Goal: Task Accomplishment & Management: Complete application form

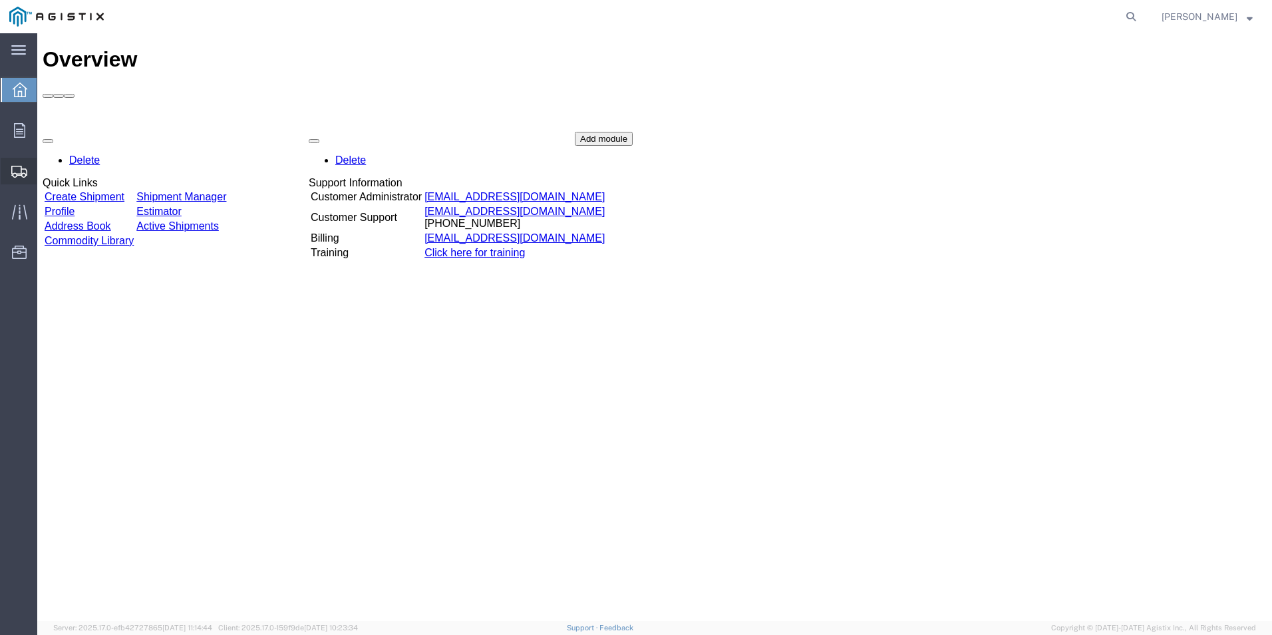
click at [0, 0] on span "Create Shipment" at bounding box center [0, 0] width 0 height 0
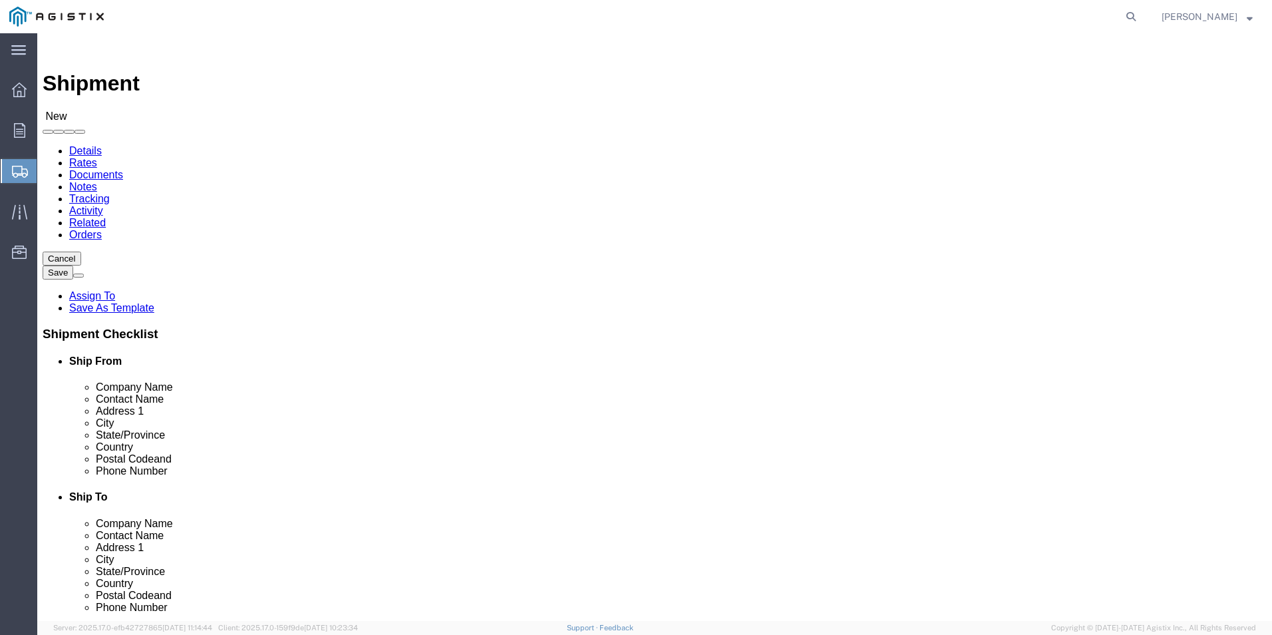
select select
click select "Select [PERSON_NAME] Electric Co Inc PG&E"
select select "9596"
click select "Select [PERSON_NAME] Electric Co Inc PG&E"
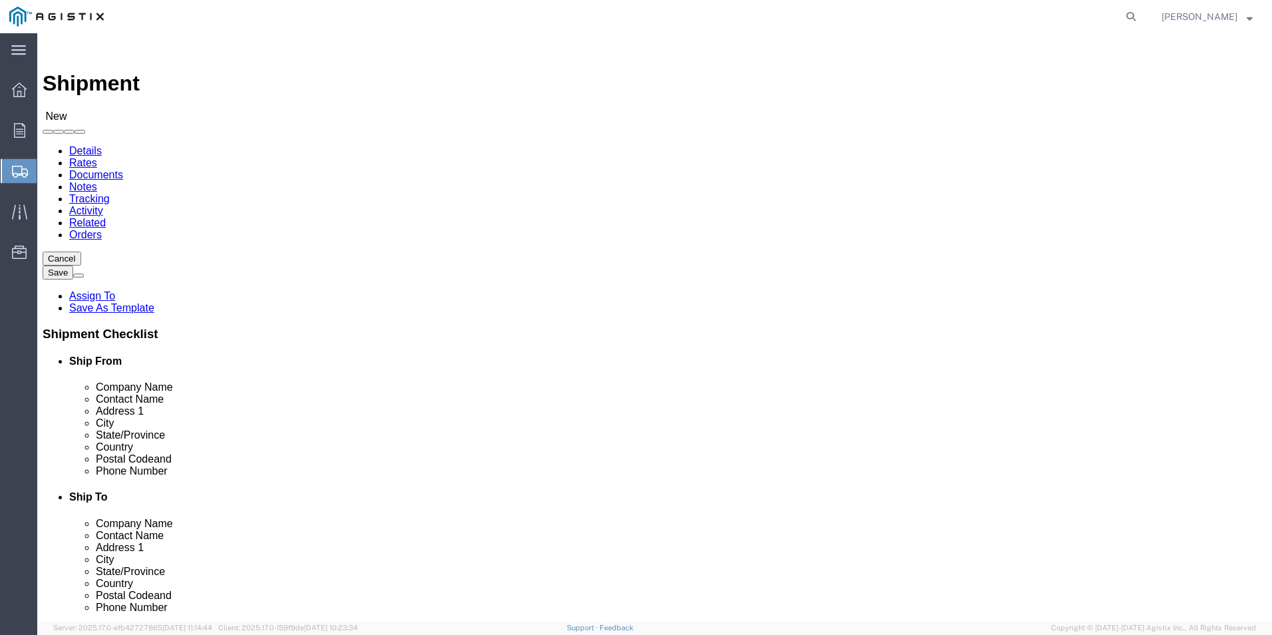
select select
click select "Select All Others [GEOGRAPHIC_DATA] [GEOGRAPHIC_DATA] [GEOGRAPHIC_DATA] [GEOGRA…"
select select "19745"
click select "Select All Others [GEOGRAPHIC_DATA] [GEOGRAPHIC_DATA] [GEOGRAPHIC_DATA] [GEOGRA…"
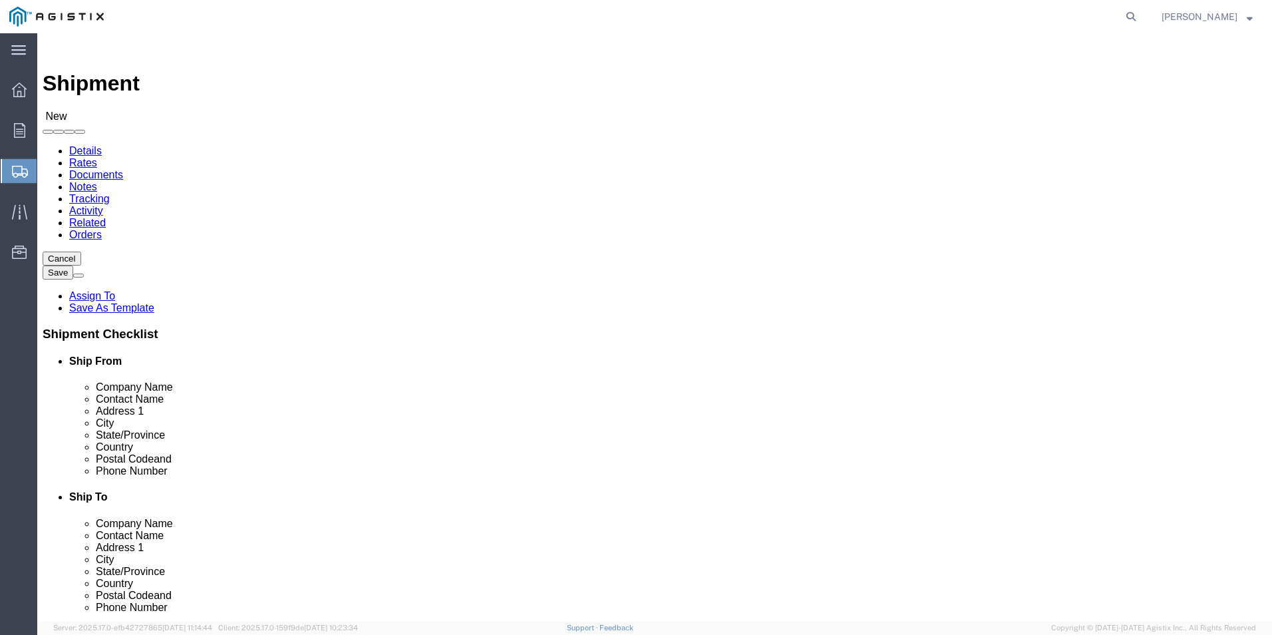
click span
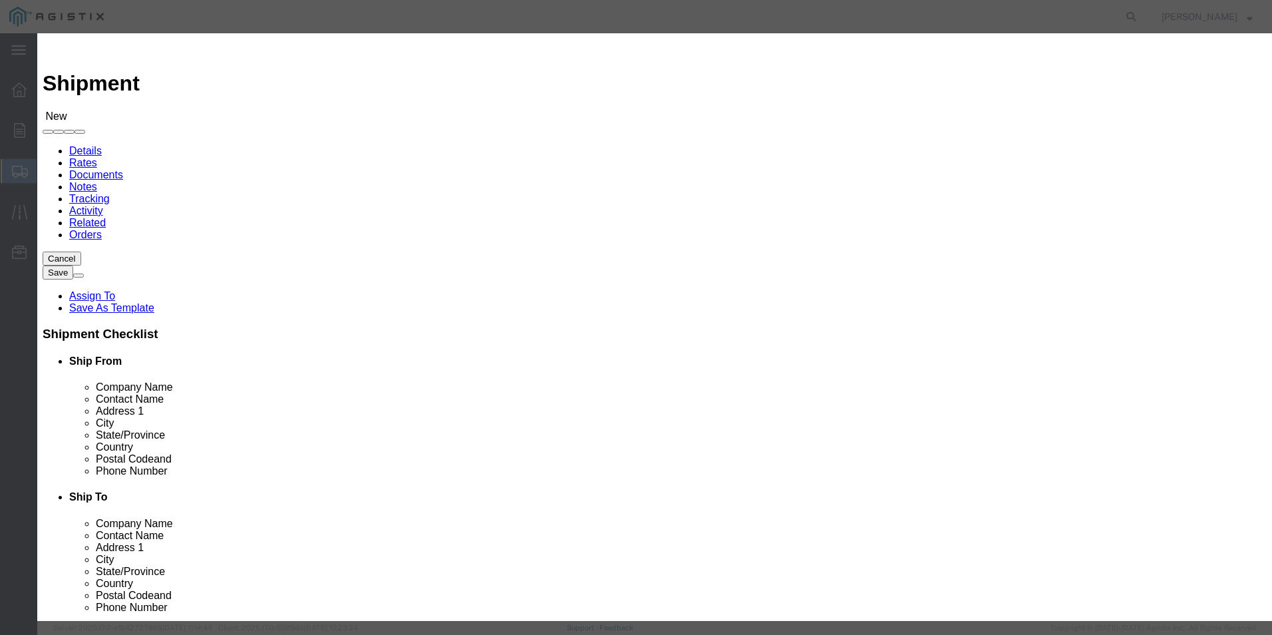
click button "Select"
select select "FL"
click button "Select"
select select "CA"
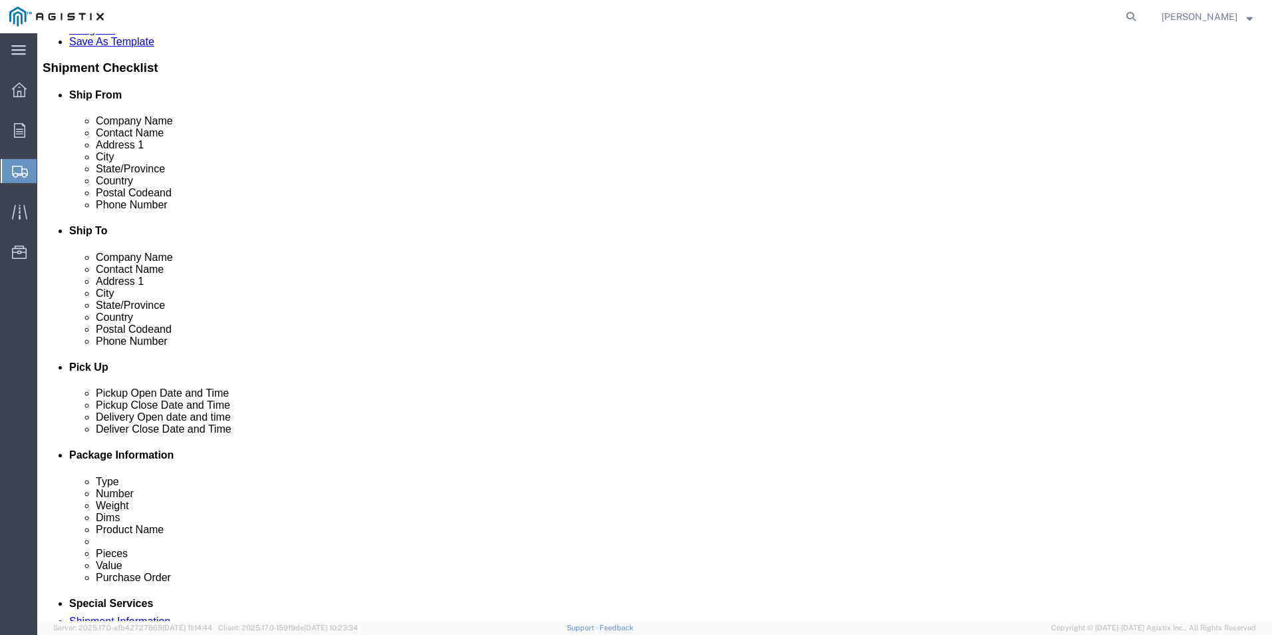
scroll to position [333, 0]
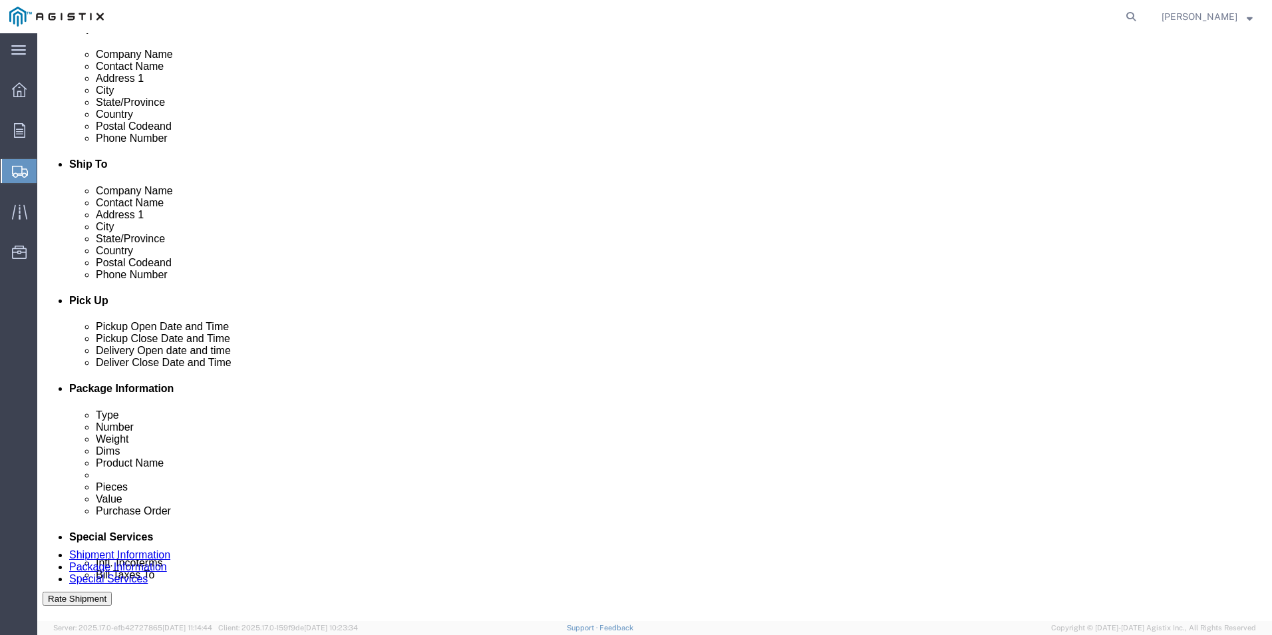
click div "[DATE] 11:00 AM"
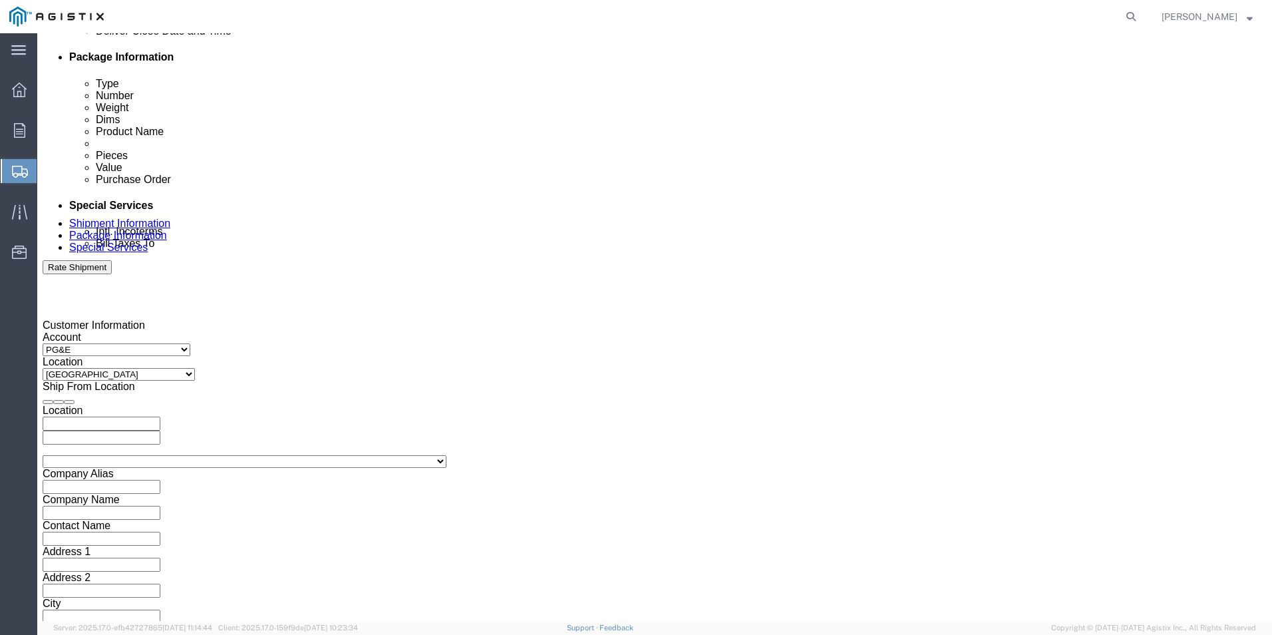
type input "4:00 pm"
click button "Apply"
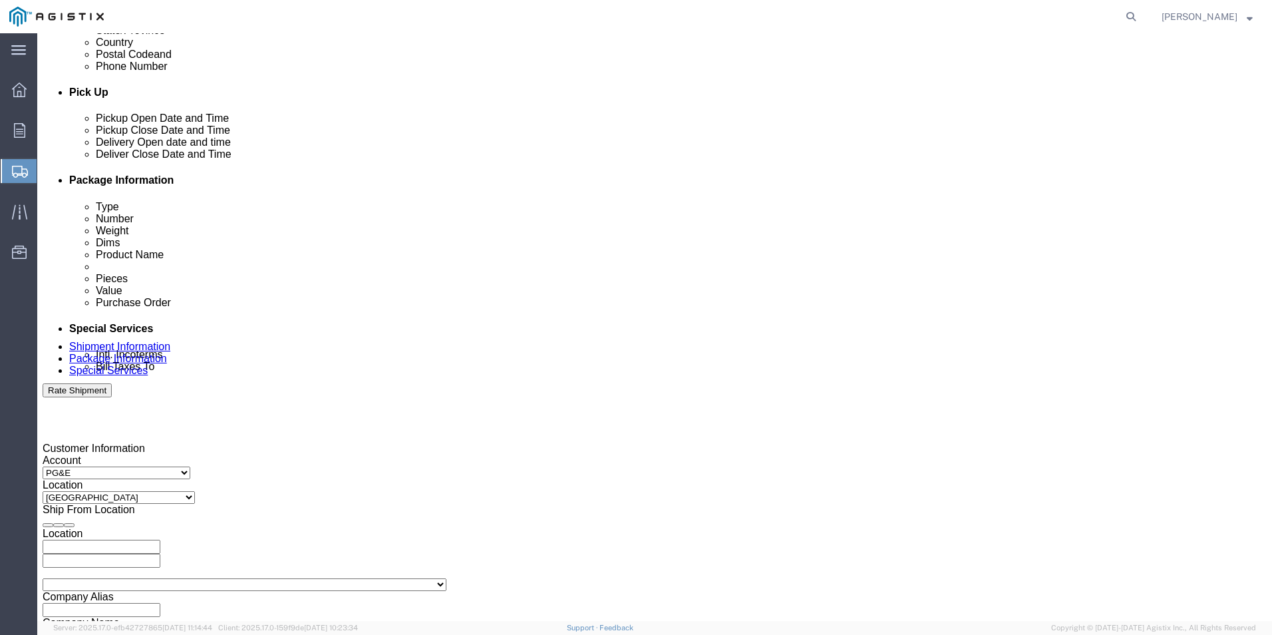
scroll to position [531, 0]
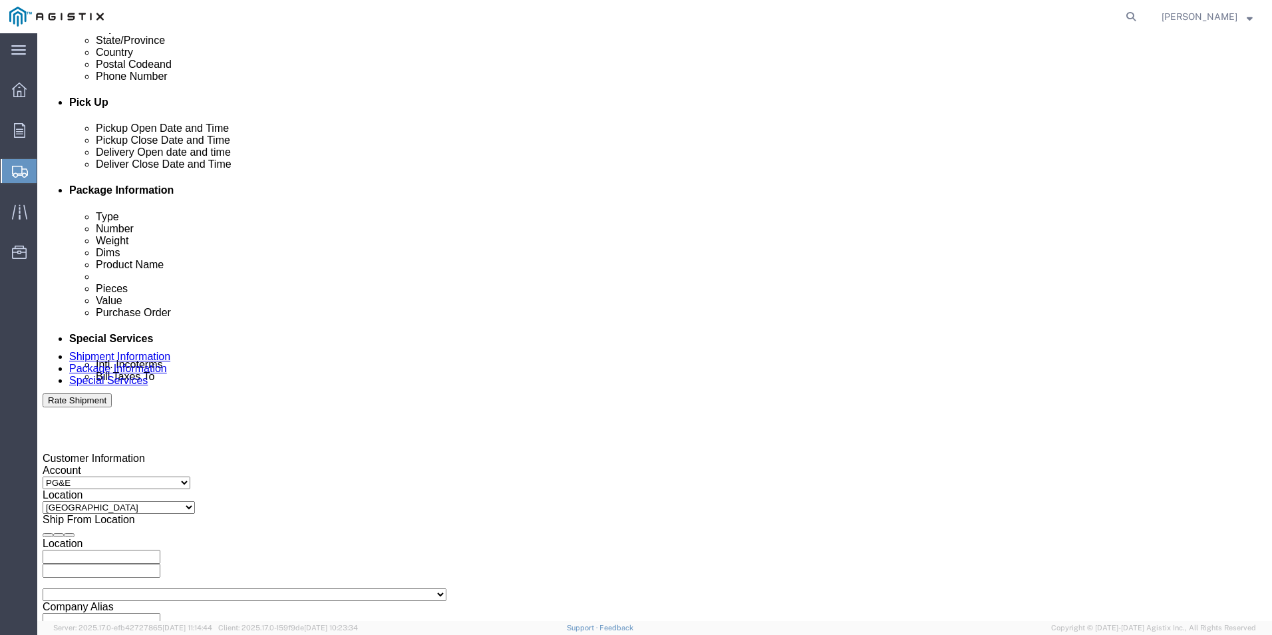
click div
click input "5:00 PM"
type input "7:00 AM"
click button "Apply"
click div
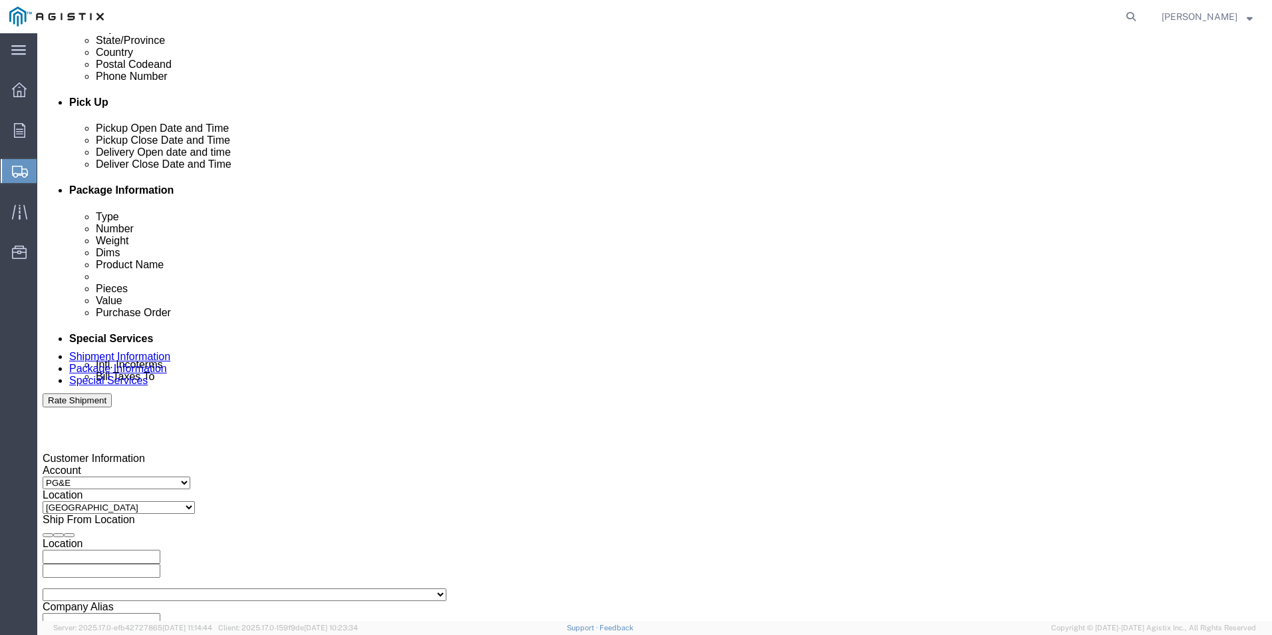
click input "8:00 AM"
type input "3:00 PM"
click button "Apply"
click input "text"
type input "3501410483"
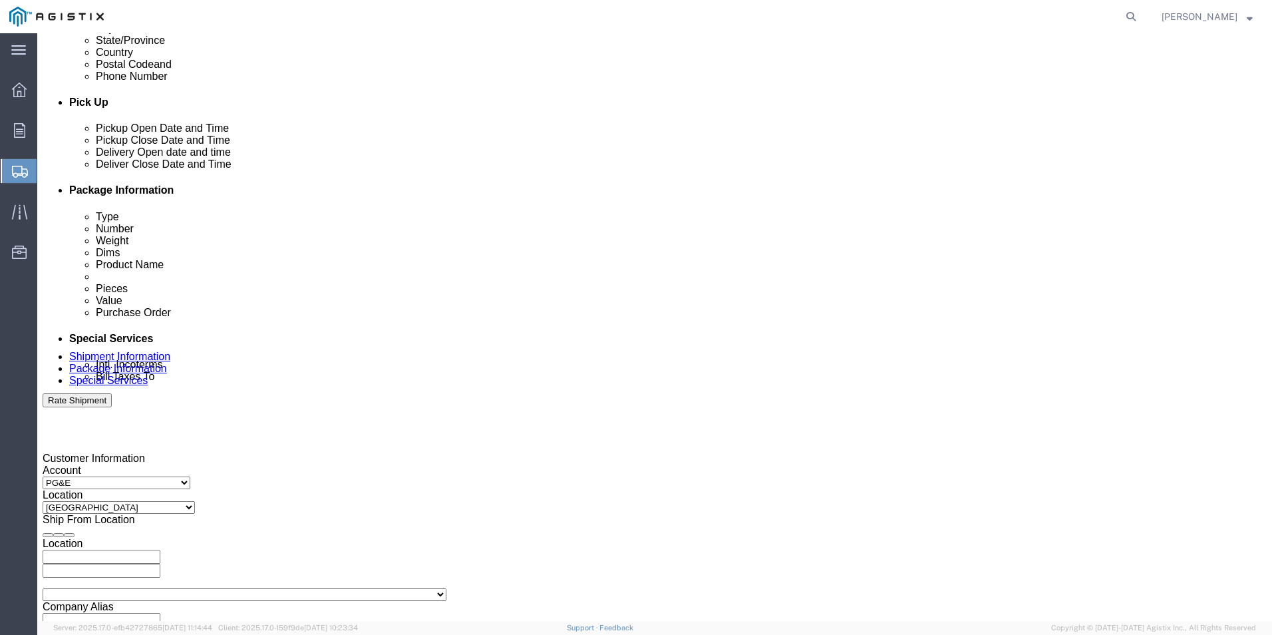
select select "SALEORDR"
type input "123385509"
select select "DELNUM"
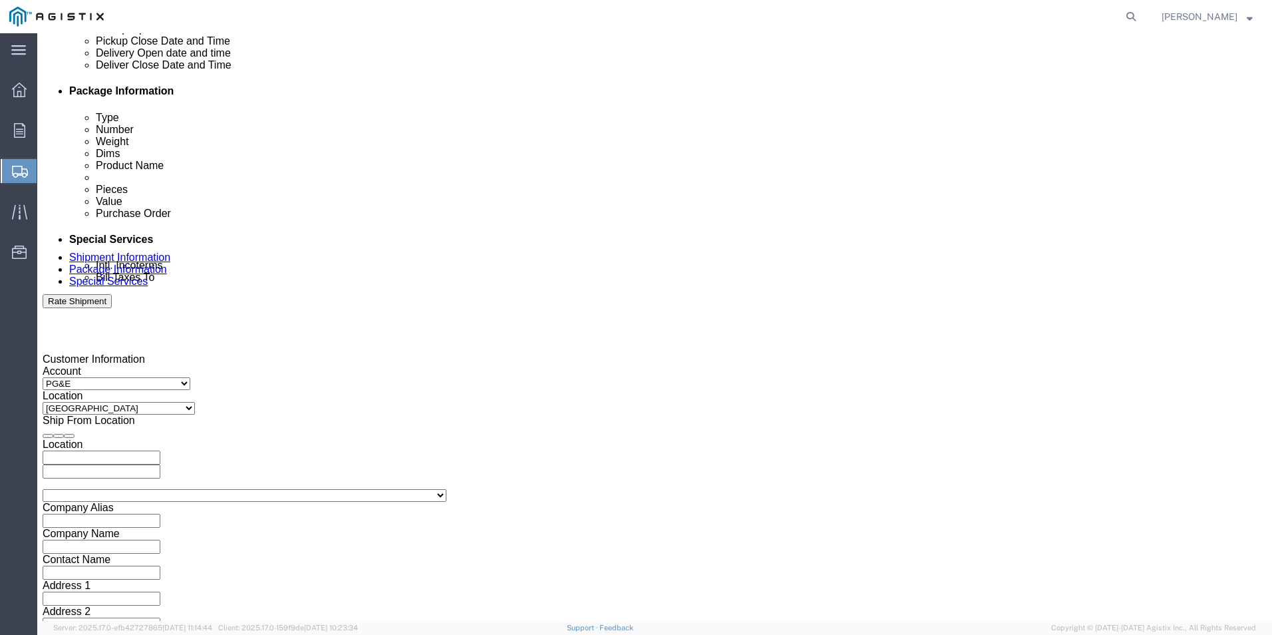
scroll to position [664, 0]
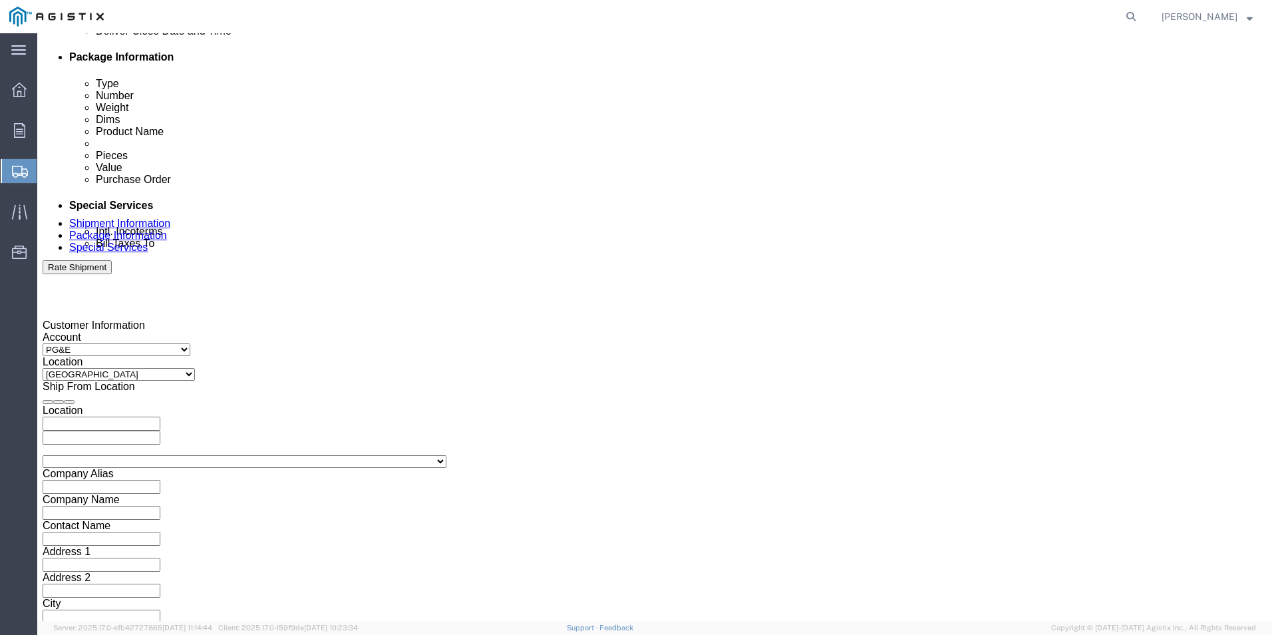
type input "832740890"
click button "Continue"
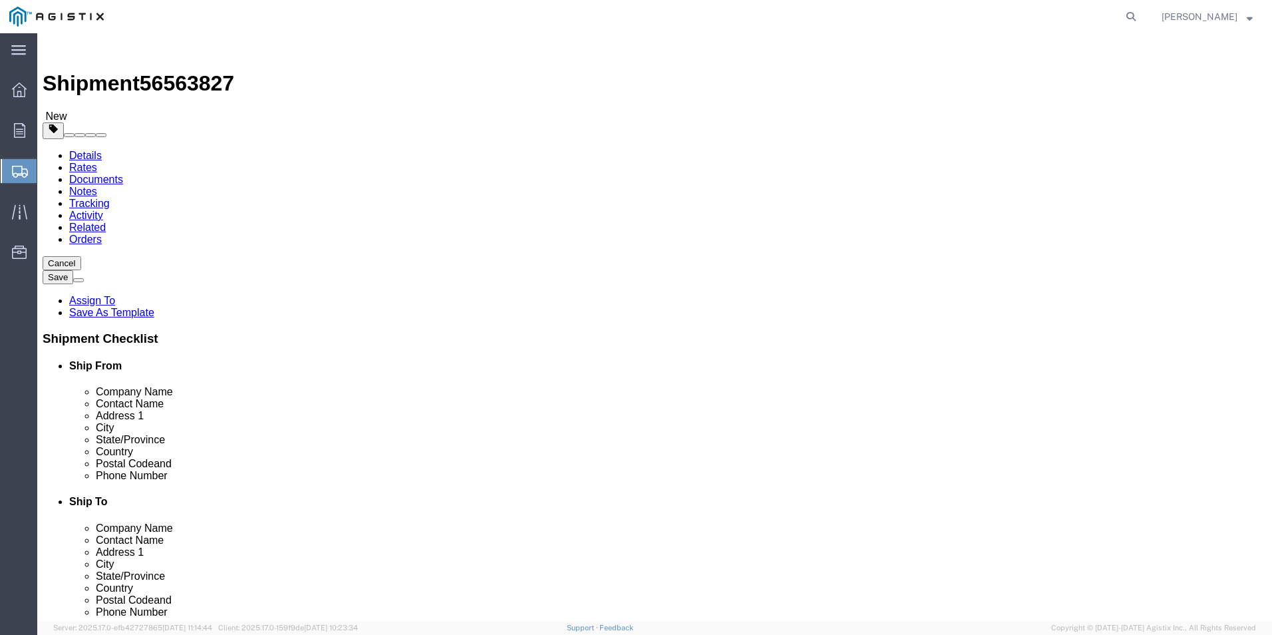
click select "Select Bulk Bundle(s) Cardboard Box(es) Carton(s) Crate(s) Drum(s) (Fiberboard)…"
select select "PSNS"
click select "Select Bulk Bundle(s) Cardboard Box(es) Carton(s) Crate(s) Drum(s) (Fiberboard)…"
click input "text"
type input "6"
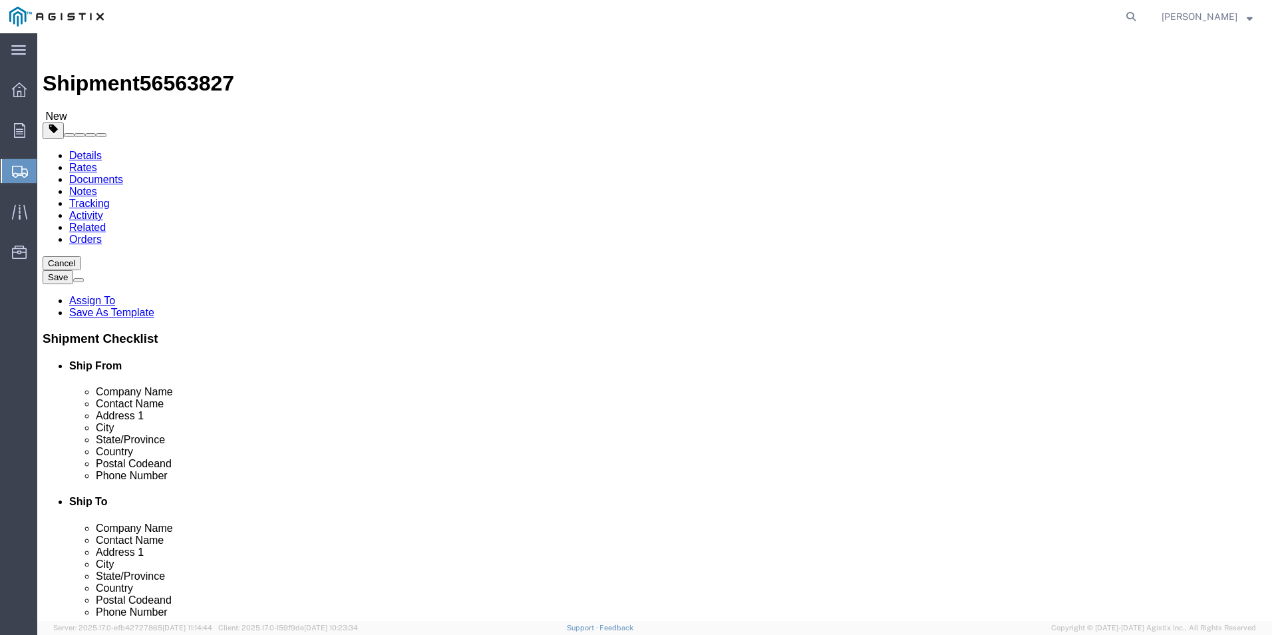
click input "text"
type input "50"
type input "42"
type input "60"
drag, startPoint x: 209, startPoint y: 334, endPoint x: 77, endPoint y: 343, distance: 132.7
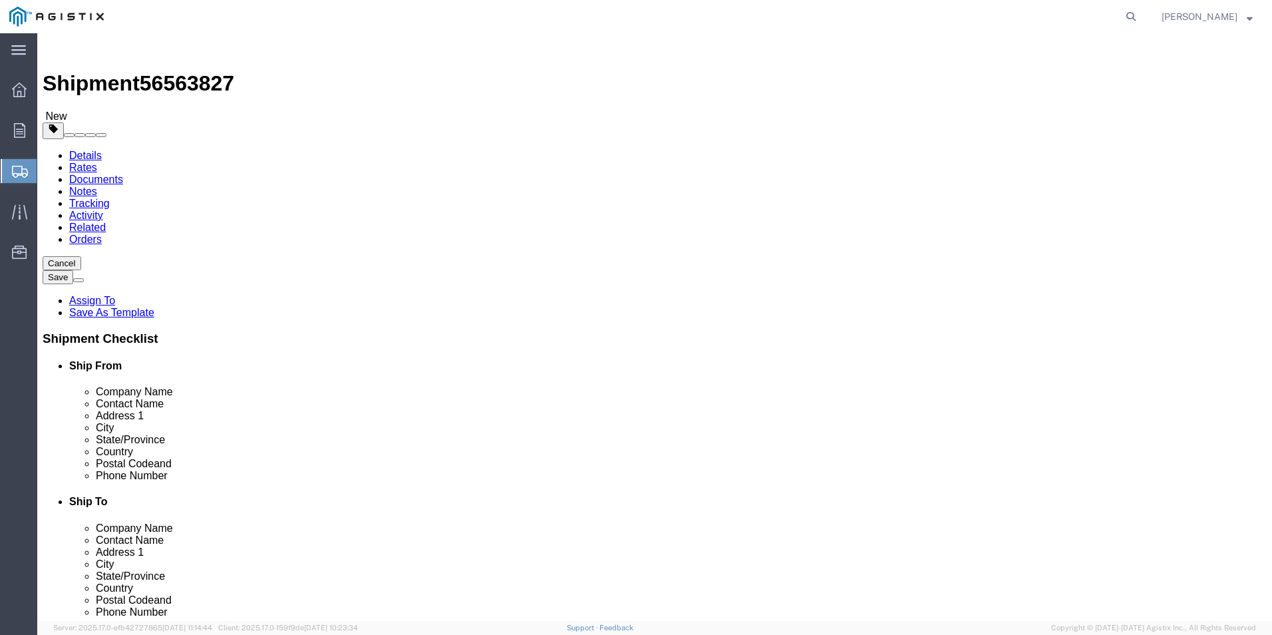
click div "Weight 0.00 Select kgs lbs Ship. t°"
type input "640"
click link "Add Content"
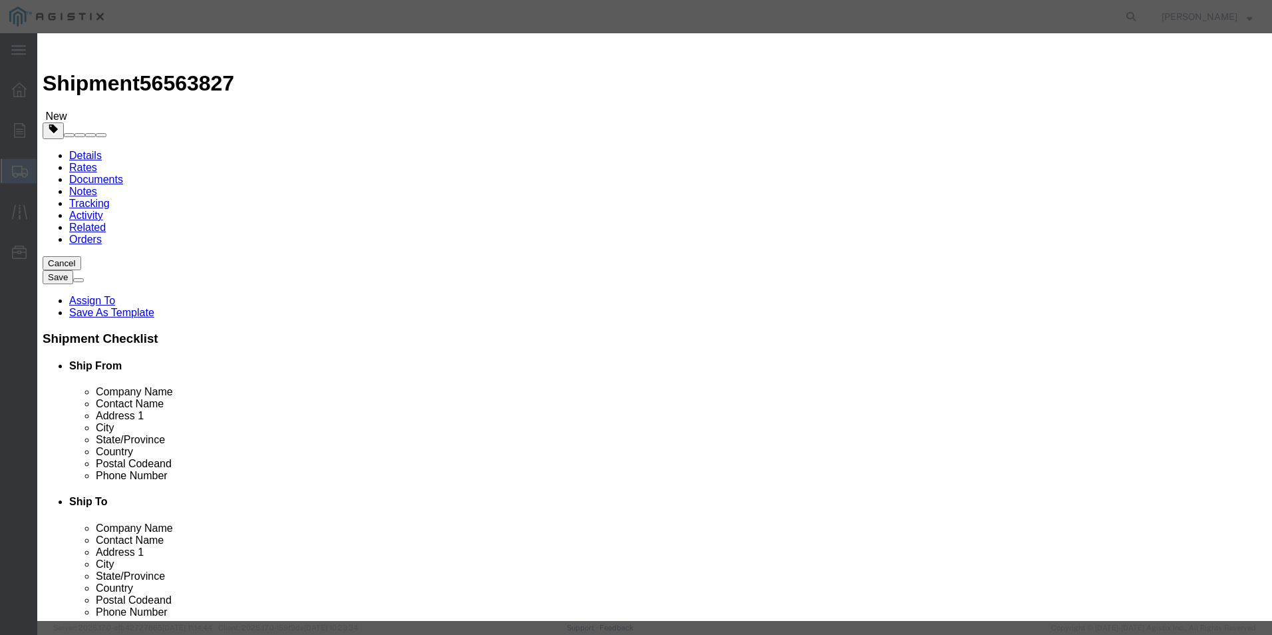
click input "text"
type input "RECLOSER"
click td "Name: ADV. CODE RECLOSER 27KV 2-PHASE VIPER ST"
select select
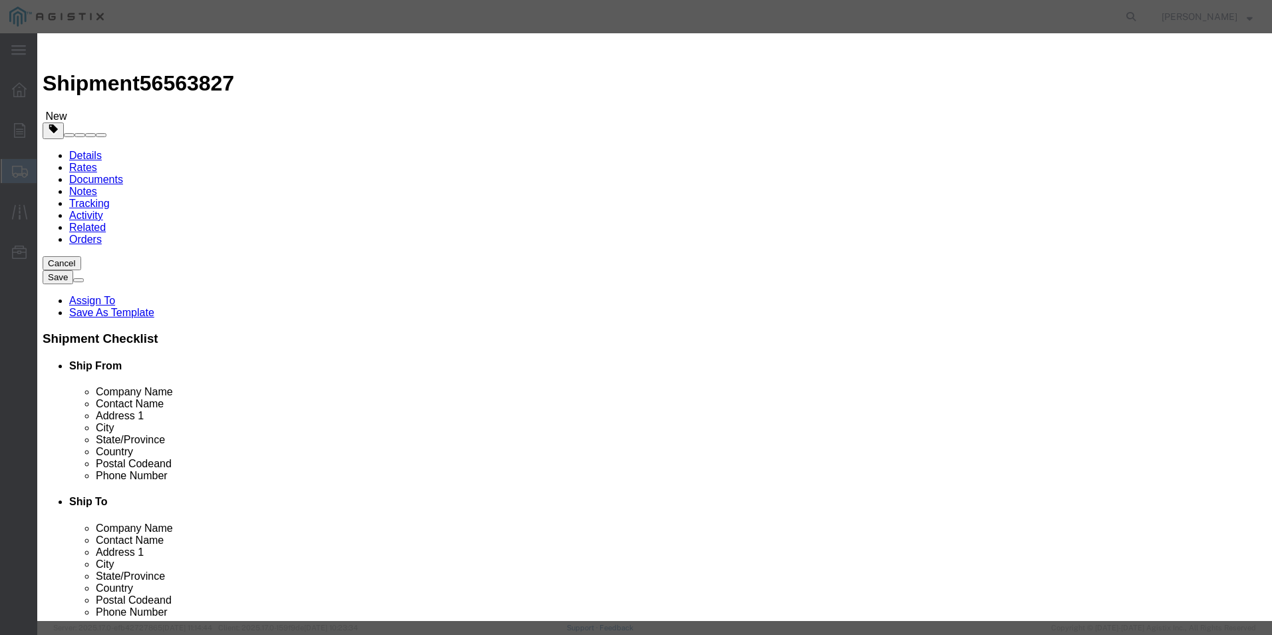
select select "USD"
type input "ADV. CODE RECLOSER 27KV 2-PHASE VIPER ST"
type input "M343969"
type input "ADV. CODE RECLOSER 27KV 2-PHASE VIPER ST"
click input "text"
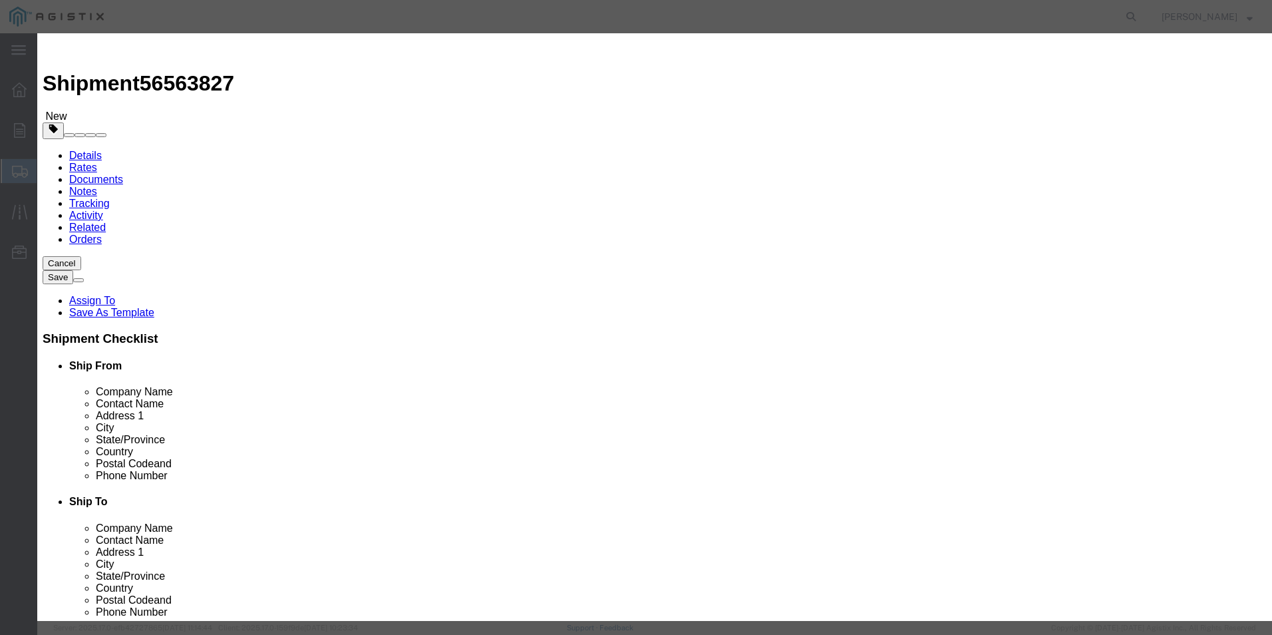
type input "6"
select select "CRTN"
click input "text"
type input "5"
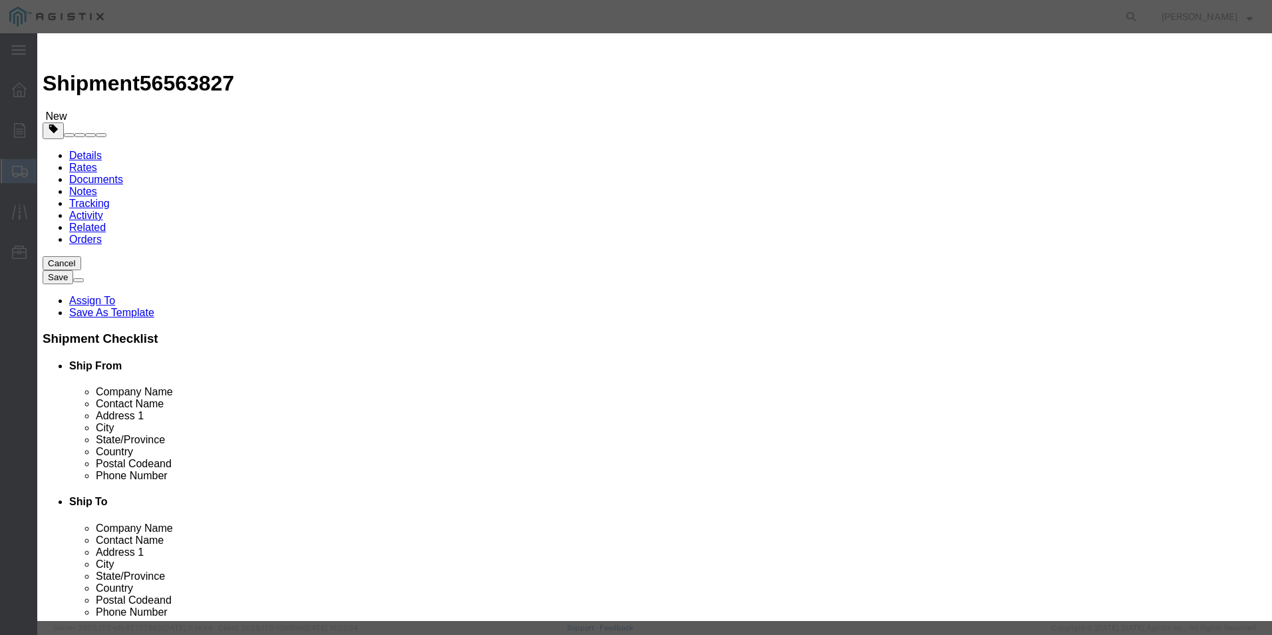
type input "53748.00"
click select "Select 50 55 60 65 70 85 92.5 100 125 175 250 300 400"
select select "92.5"
click select "Select 50 55 60 65 70 85 92.5 100 125 175 250 300 400"
click textarea
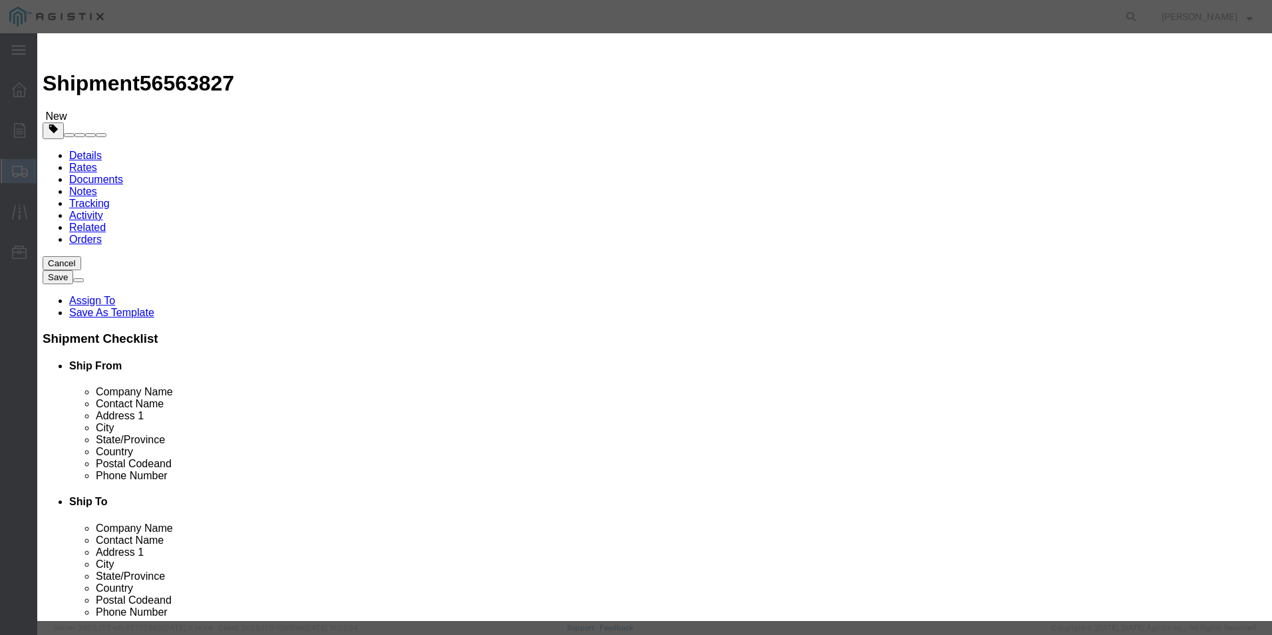
type textarea "DO NOT BREAK DOWN OR STACK ON TOP OF PALLET"
drag, startPoint x: 864, startPoint y: 98, endPoint x: 757, endPoint y: 106, distance: 106.8
click textarea "ELECTRICITY METERS"
type textarea "E"
type textarea "A-7679-PGE-LR1"
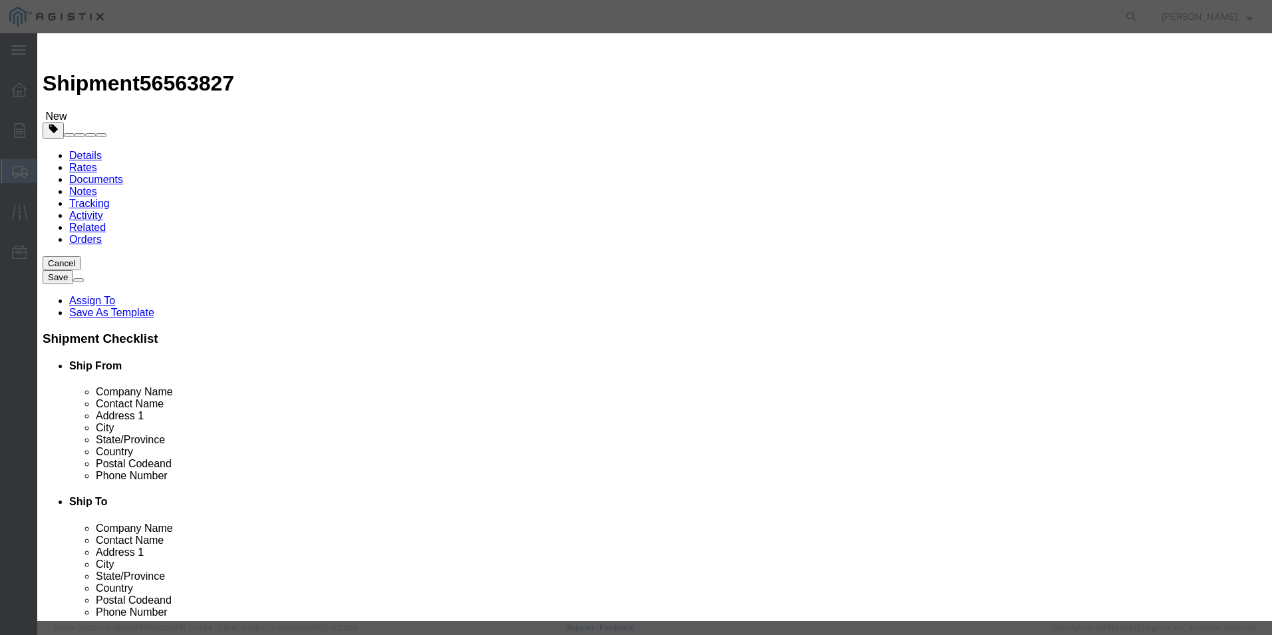
click select "Select [GEOGRAPHIC_DATA] [GEOGRAPHIC_DATA] [GEOGRAPHIC_DATA] [GEOGRAPHIC_DATA] …"
select select "US"
click select "Select [GEOGRAPHIC_DATA] [GEOGRAPHIC_DATA] [GEOGRAPHIC_DATA] [GEOGRAPHIC_DATA] …"
click button "Save & Close"
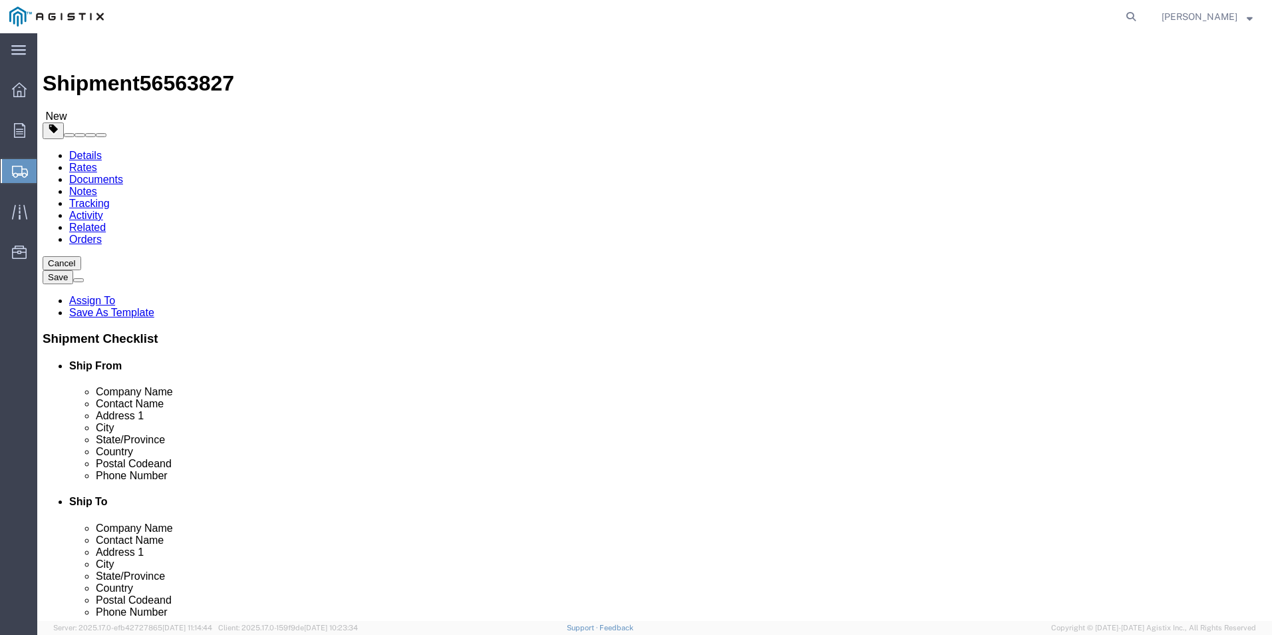
click button "Rate Shipment"
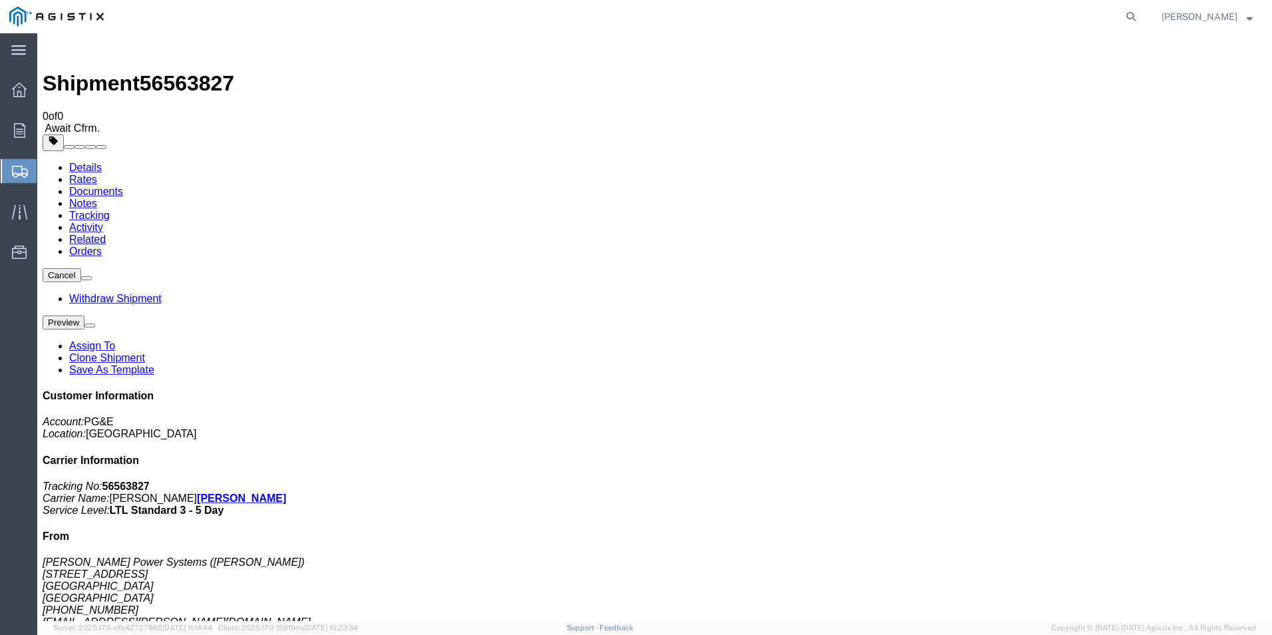
click at [0, 0] on span "Create Shipment" at bounding box center [0, 0] width 0 height 0
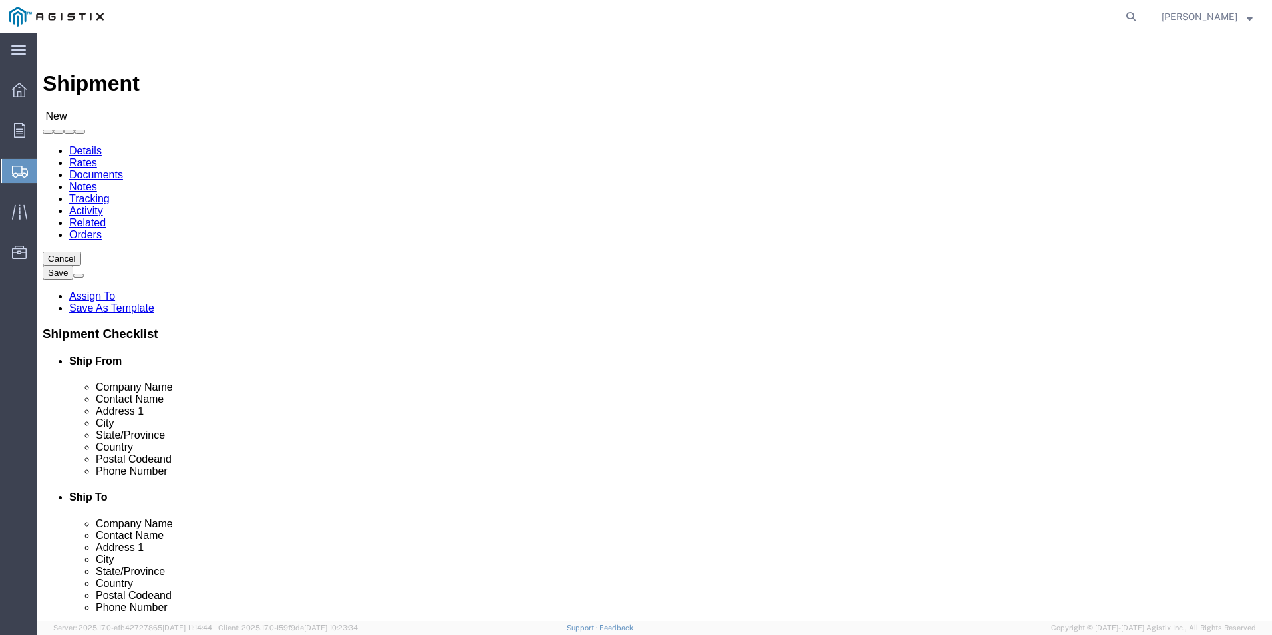
click select "Select [PERSON_NAME] Electric Co Inc PG&E"
select select "9596"
click select "Select [PERSON_NAME] Electric Co Inc PG&E"
select select
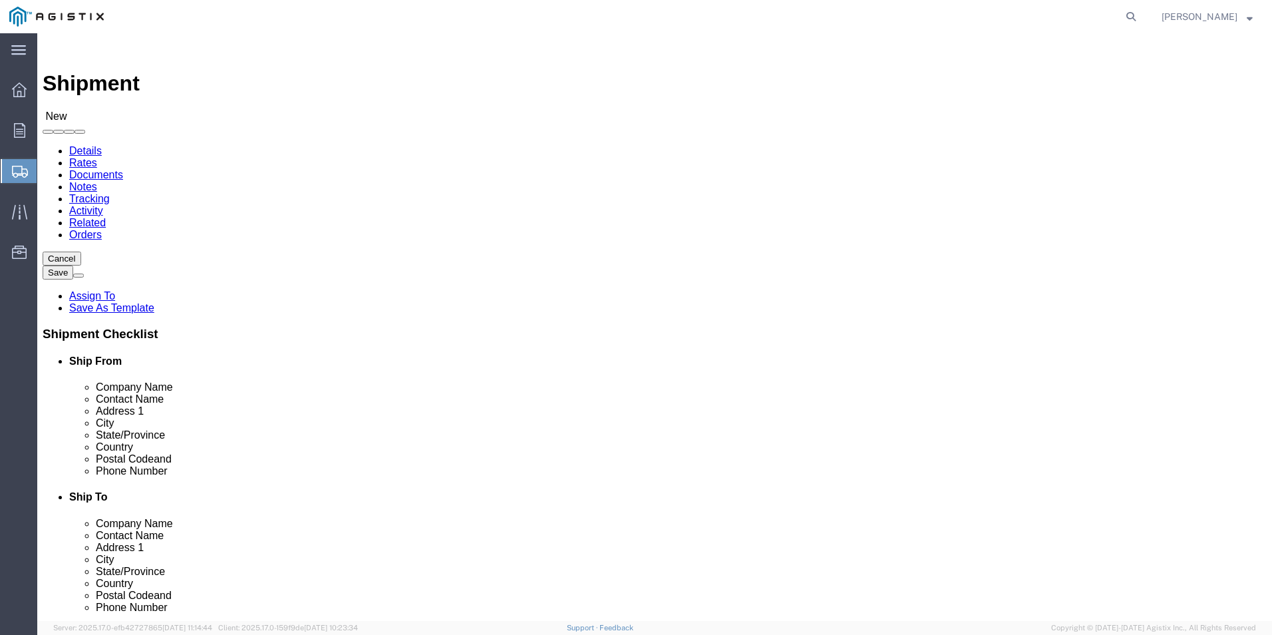
click select "Select All Others [GEOGRAPHIC_DATA] [GEOGRAPHIC_DATA] [GEOGRAPHIC_DATA] [GEOGRA…"
select select "19740"
click select "Select All Others [GEOGRAPHIC_DATA] [GEOGRAPHIC_DATA] [GEOGRAPHIC_DATA] [GEOGRA…"
click span
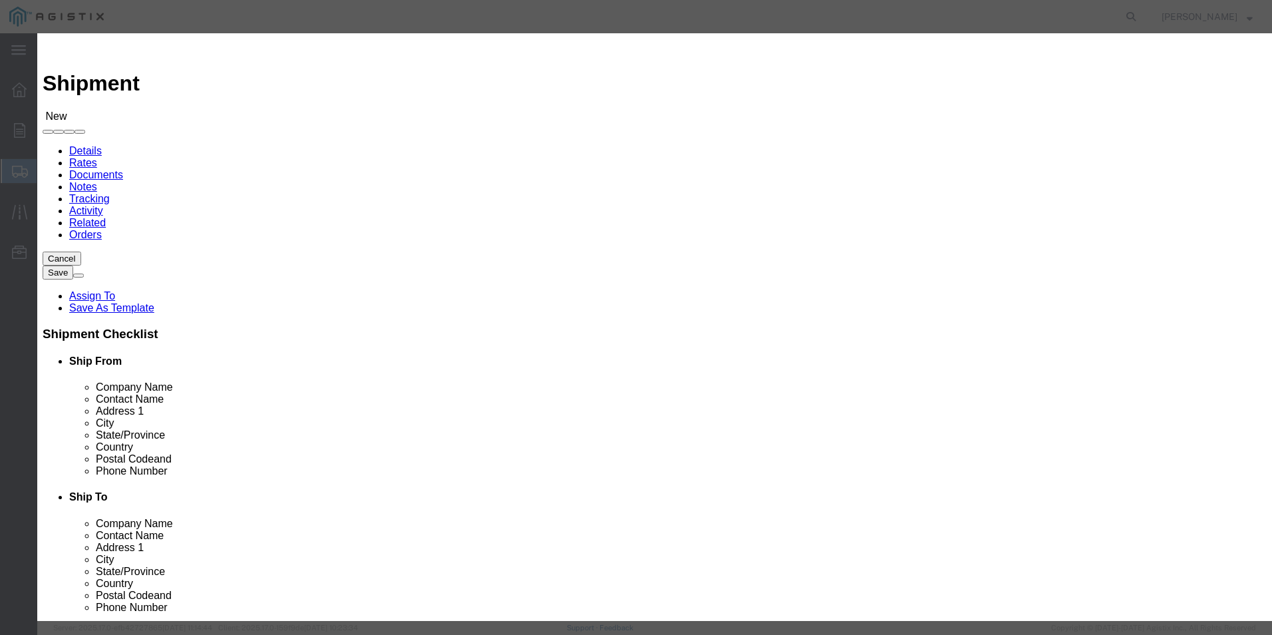
click button "Select"
select select "FL"
click button "Select"
select select "CA"
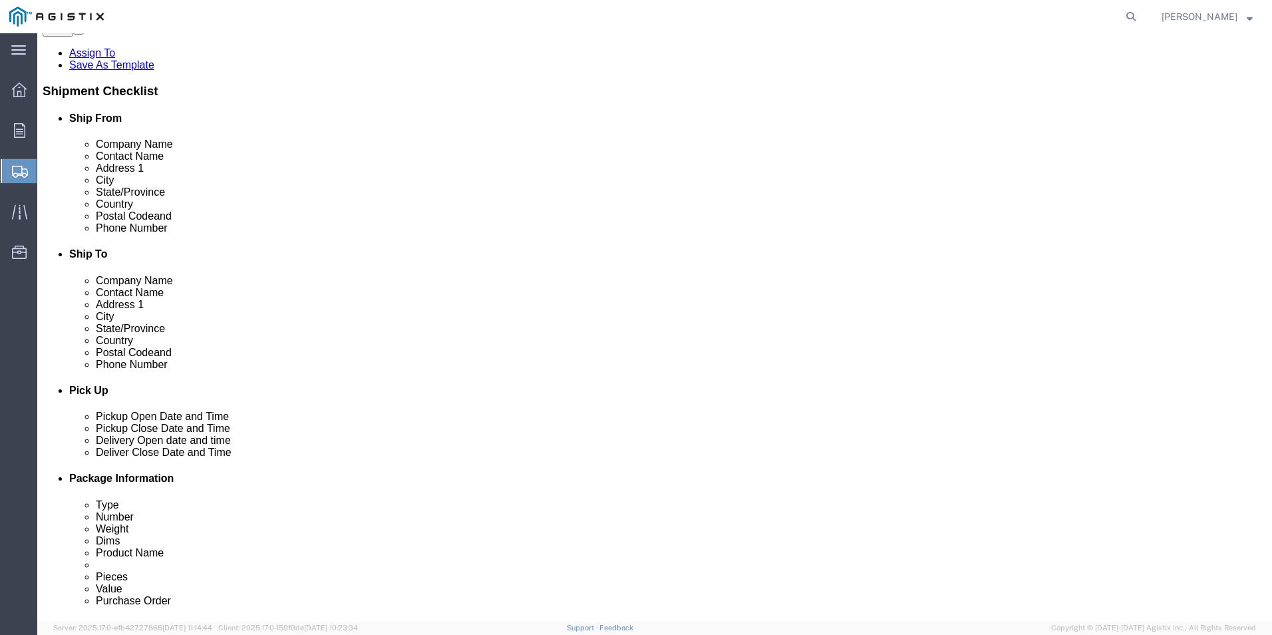
scroll to position [266, 0]
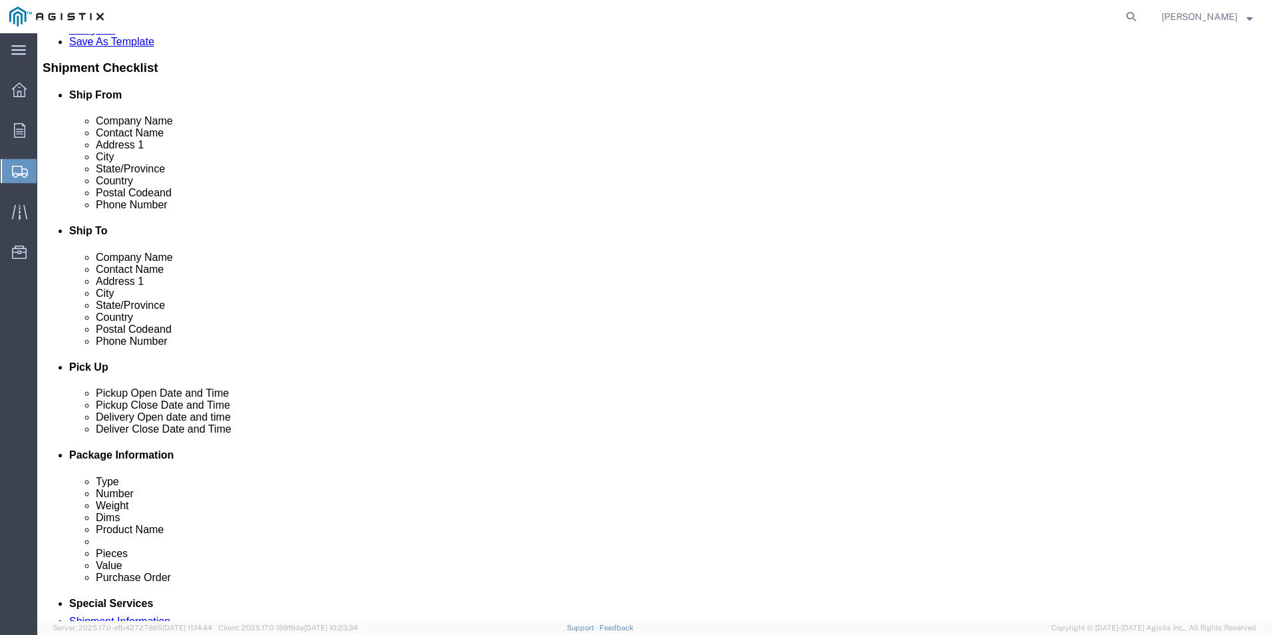
click div "[DATE] 11:00 AM"
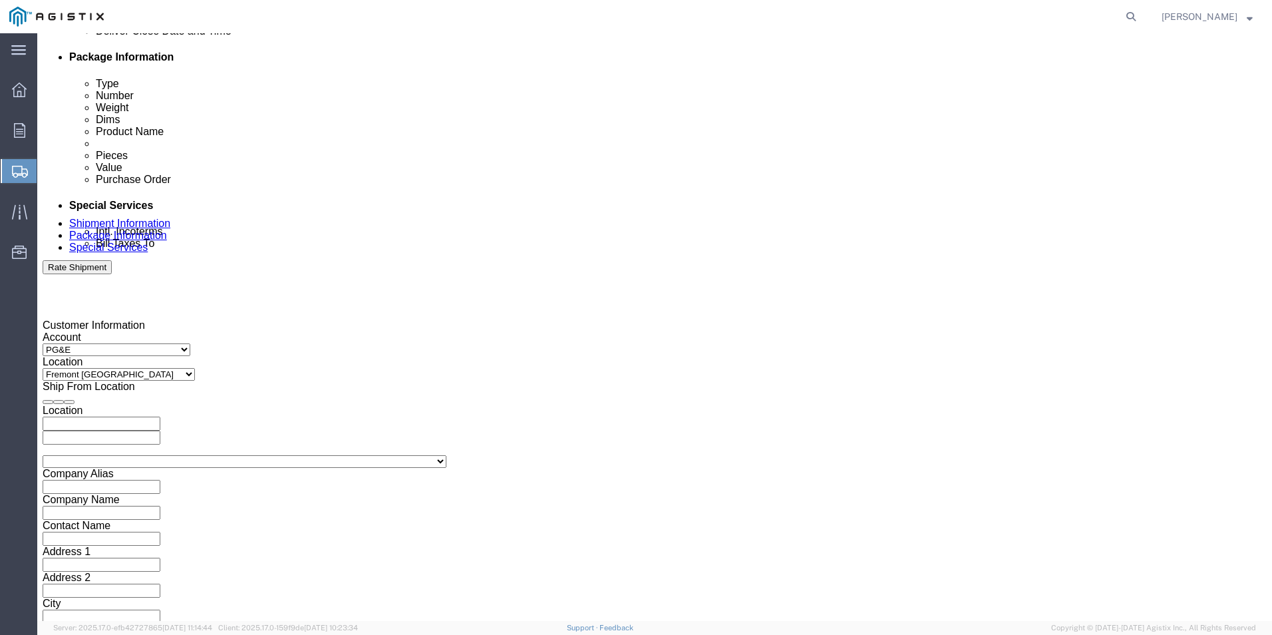
type input "4:00 PM"
click button "Apply"
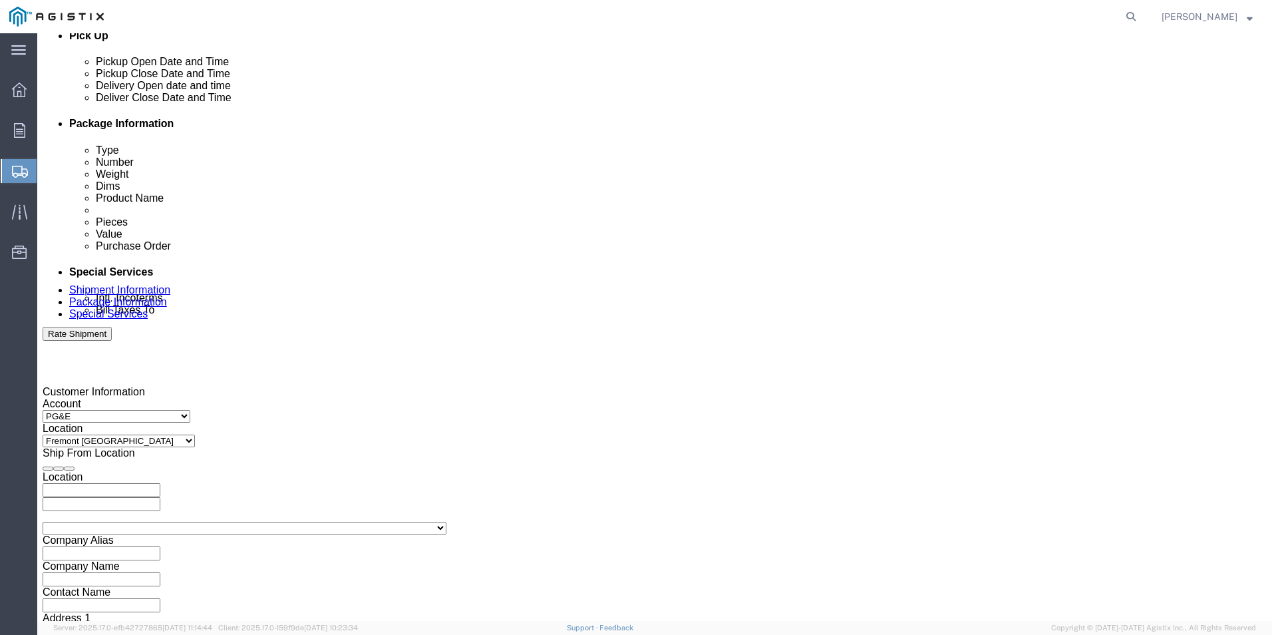
click div
click input "5:00 PM"
type input "7:00 AM"
click button "Apply"
click div
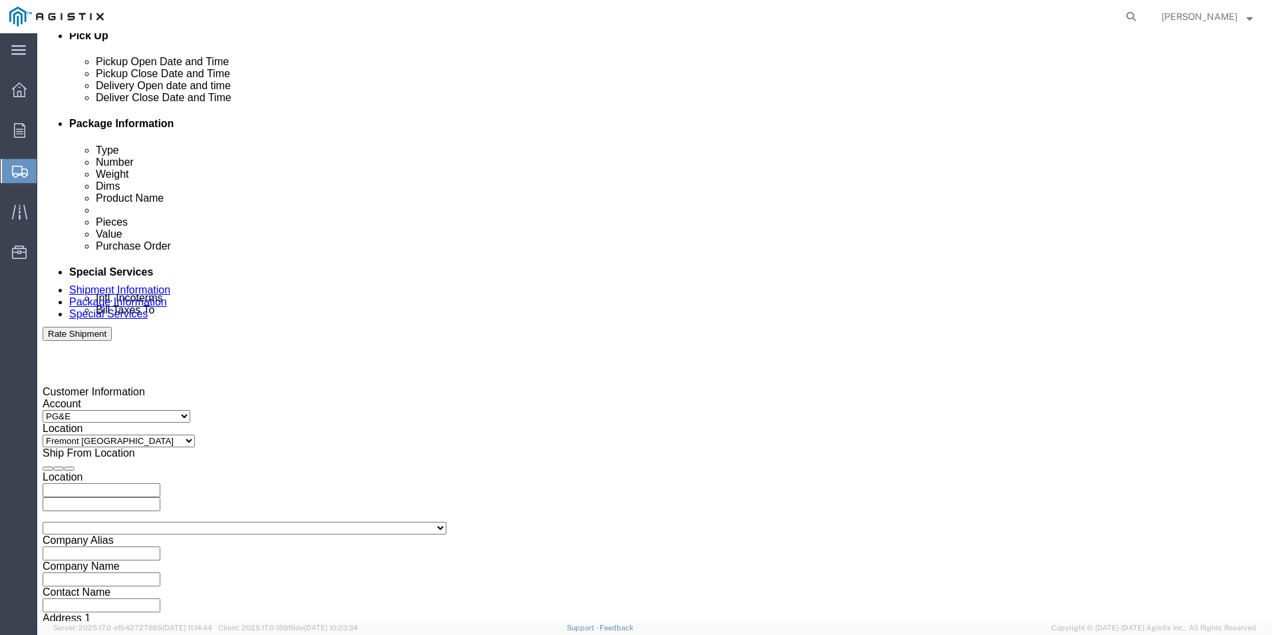
click input "8:00 AM"
type input "3:00 PM"
click button "Apply"
click input "text"
type input "3501410731"
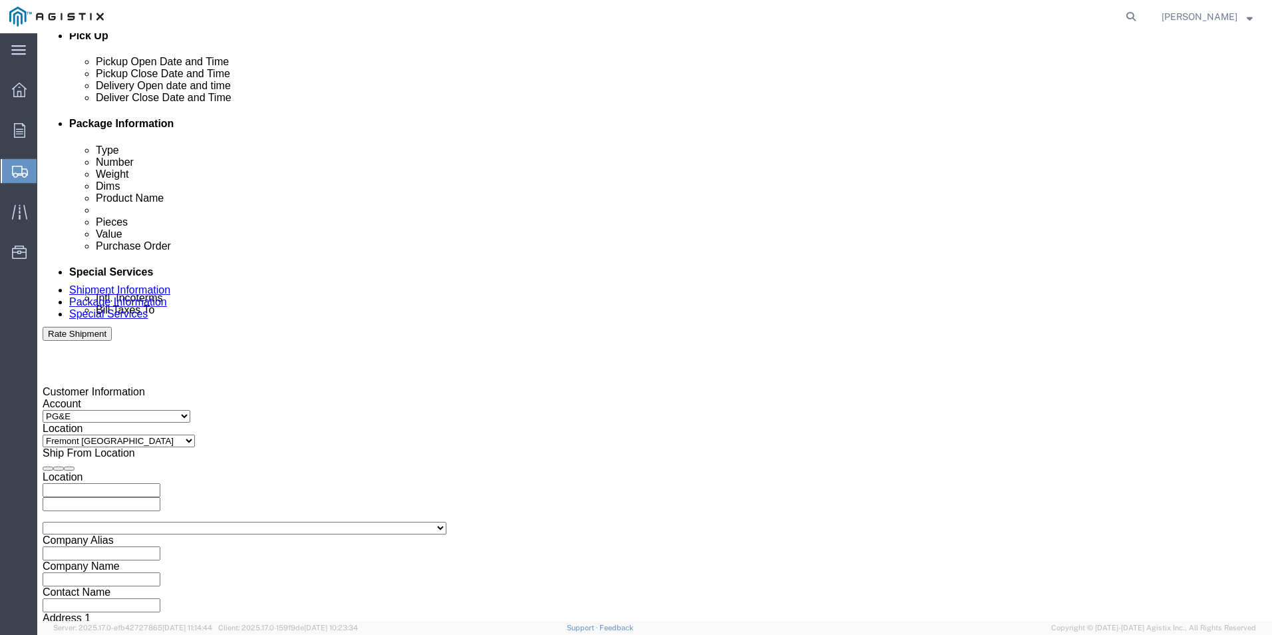
select select "SALEORDR"
type input "123390858"
select select "DELNUM"
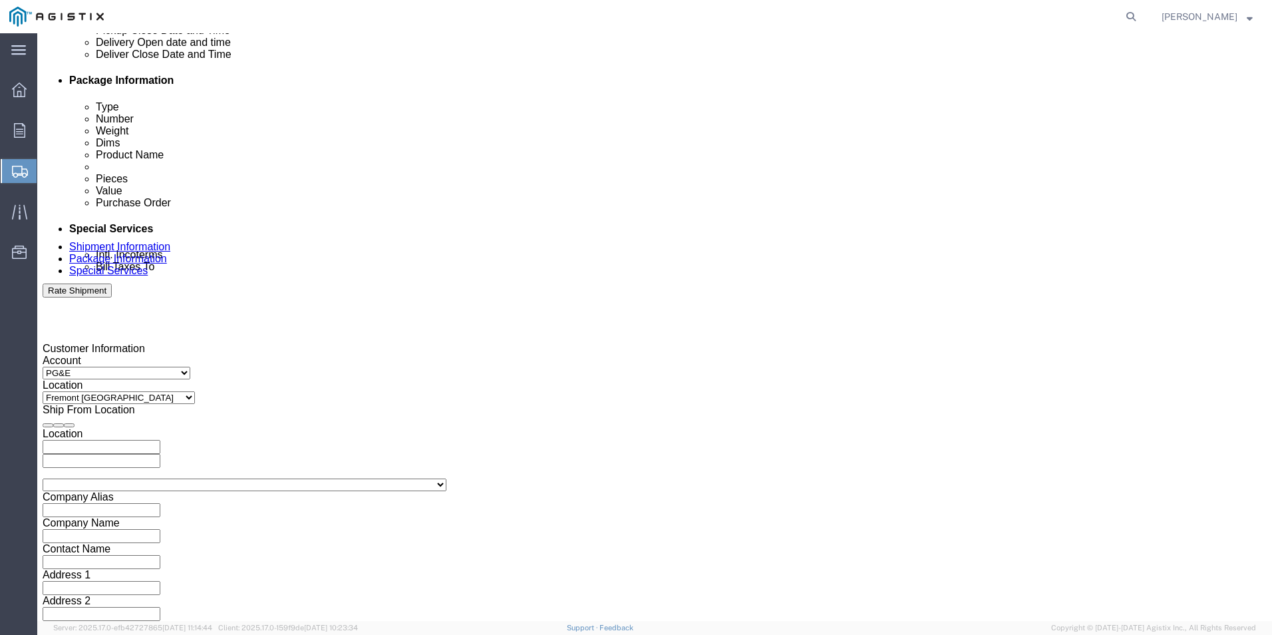
scroll to position [664, 0]
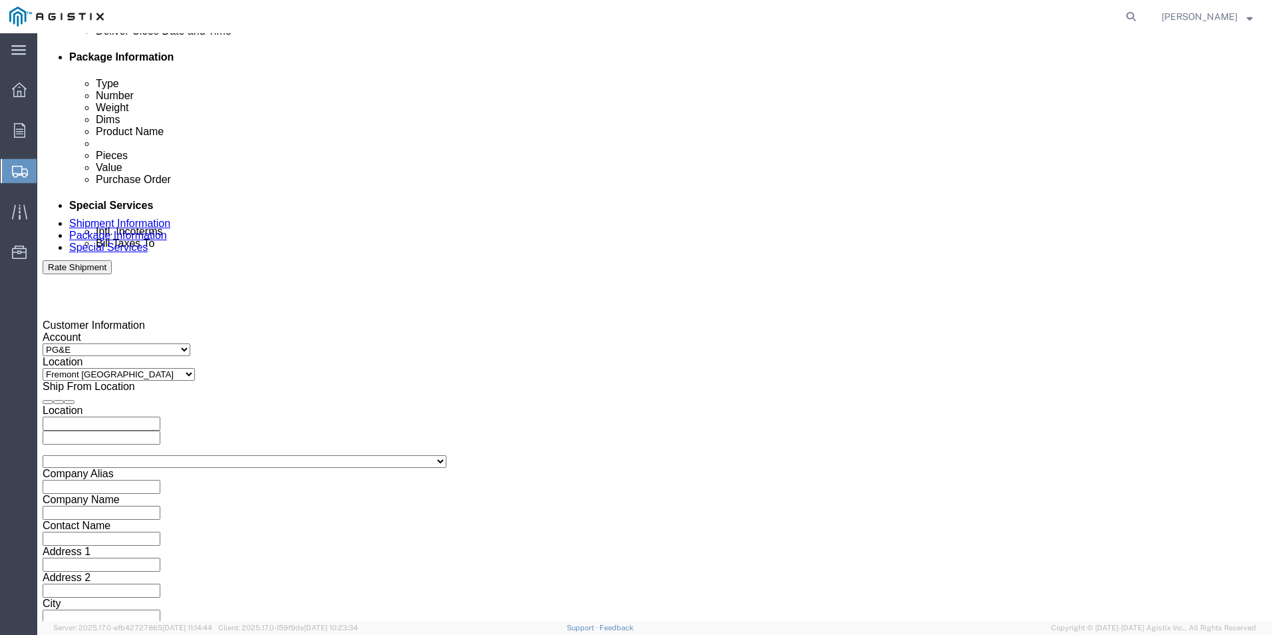
type input "832740971"
click button "Continue"
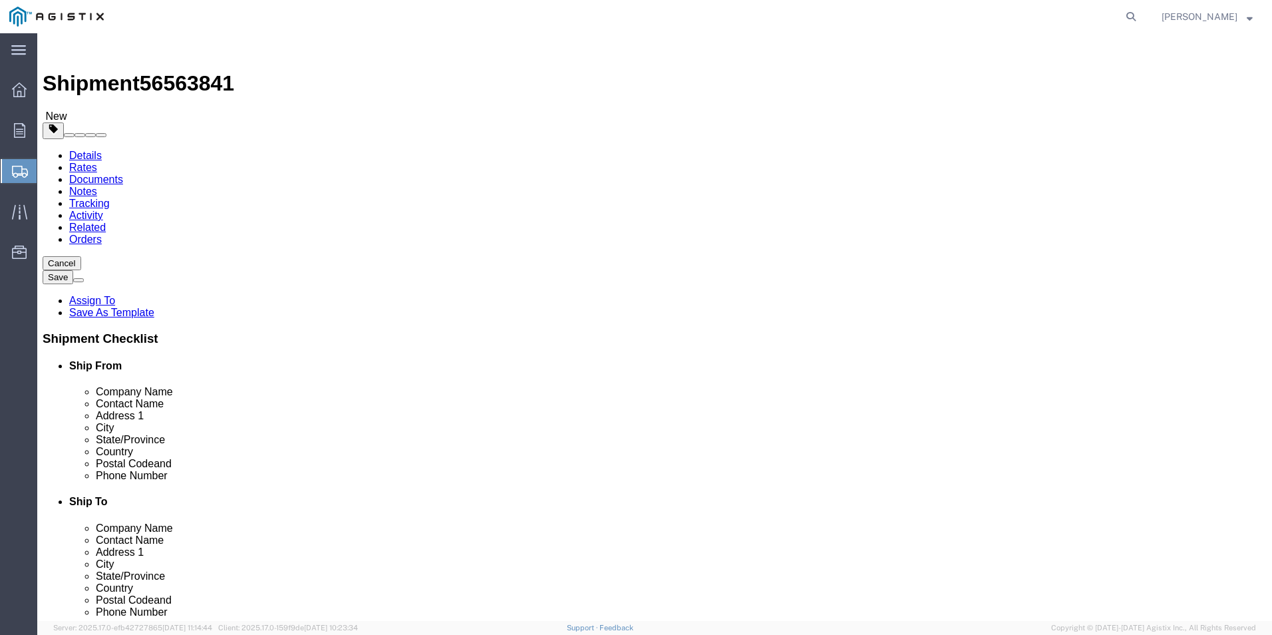
click select "Select Bulk Bundle(s) Cardboard Box(es) Carton(s) Crate(s) Drum(s) (Fiberboard)…"
select select "PSNS"
click select "Select Bulk Bundle(s) Cardboard Box(es) Carton(s) Crate(s) Drum(s) (Fiberboard)…"
click input "text"
type input "18"
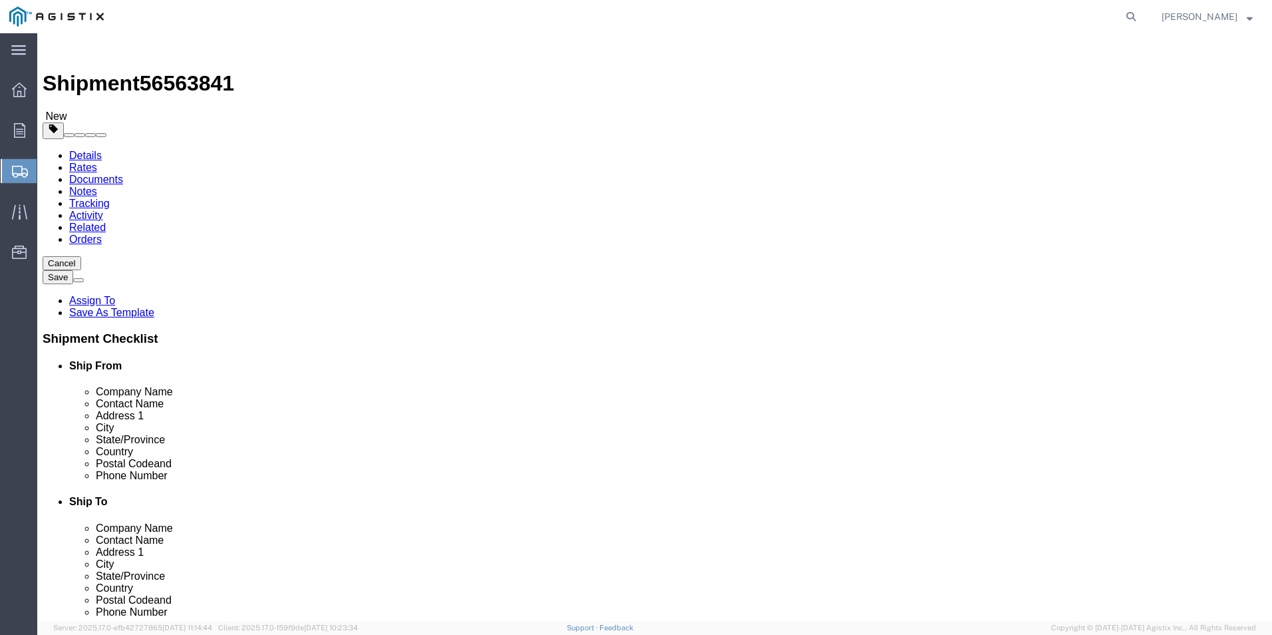
drag, startPoint x: 196, startPoint y: 281, endPoint x: 168, endPoint y: 281, distance: 28.0
click div "Number 1"
type input "3"
click input "text"
type input "50"
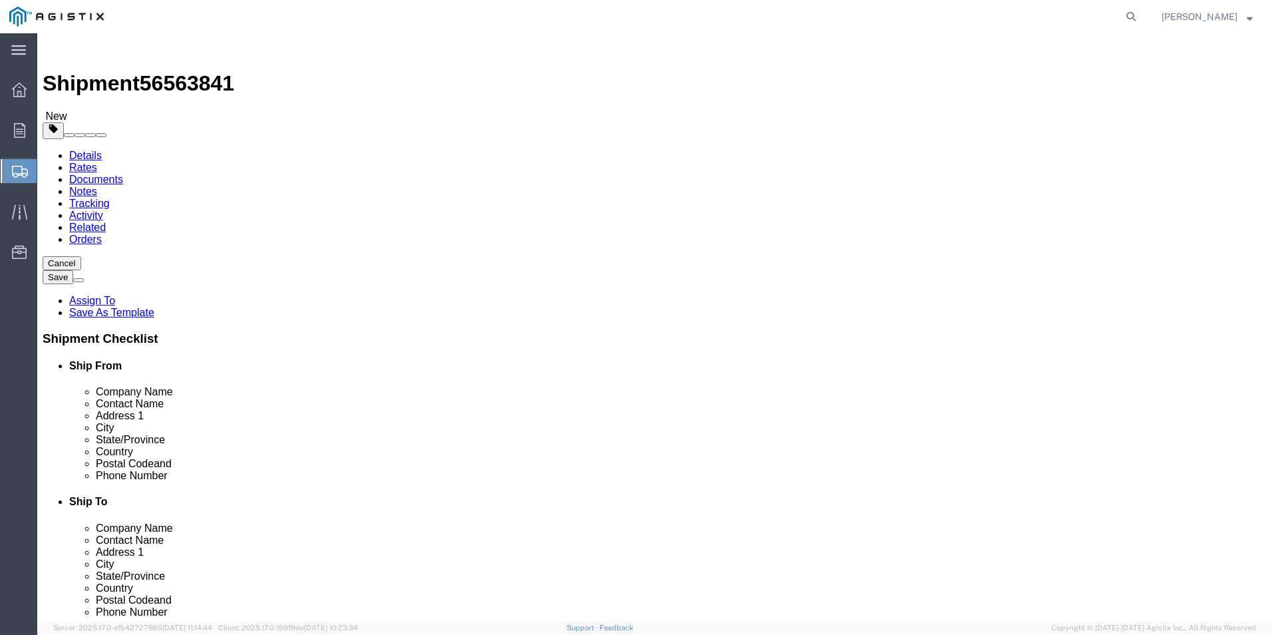
type input "42"
type input "60"
click ul
drag, startPoint x: 216, startPoint y: 334, endPoint x: 139, endPoint y: 323, distance: 77.9
click div "Weight 0.00 Select kgs lbs Ship. t°"
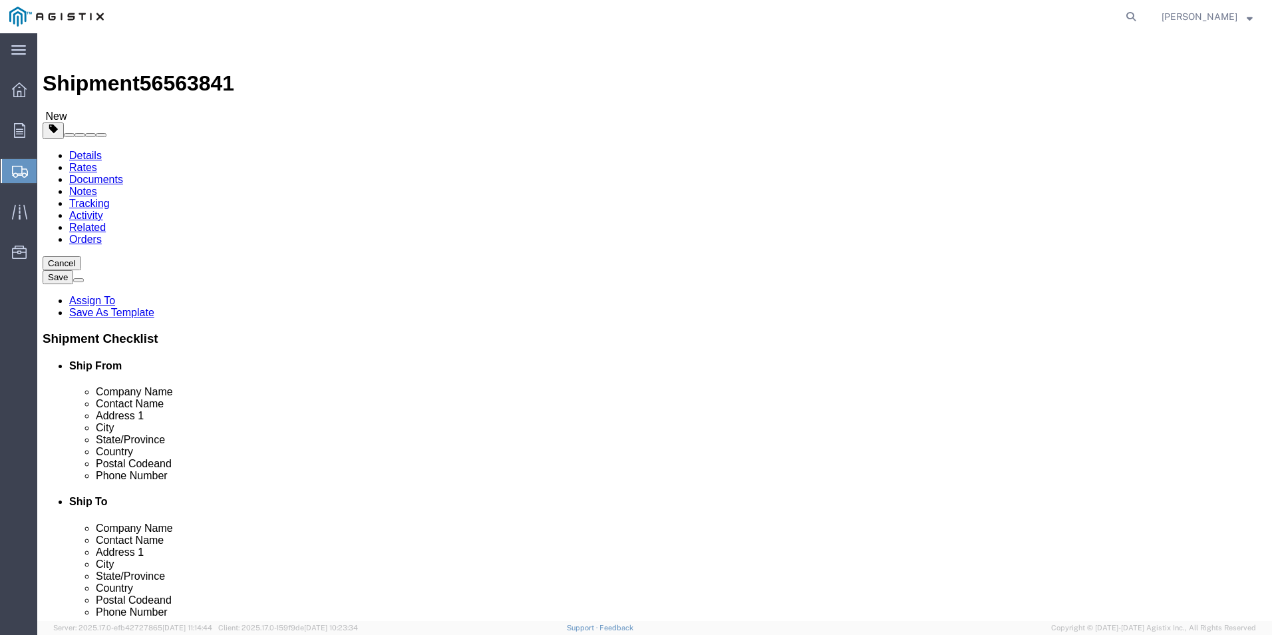
type input "1920"
click link "Add Content"
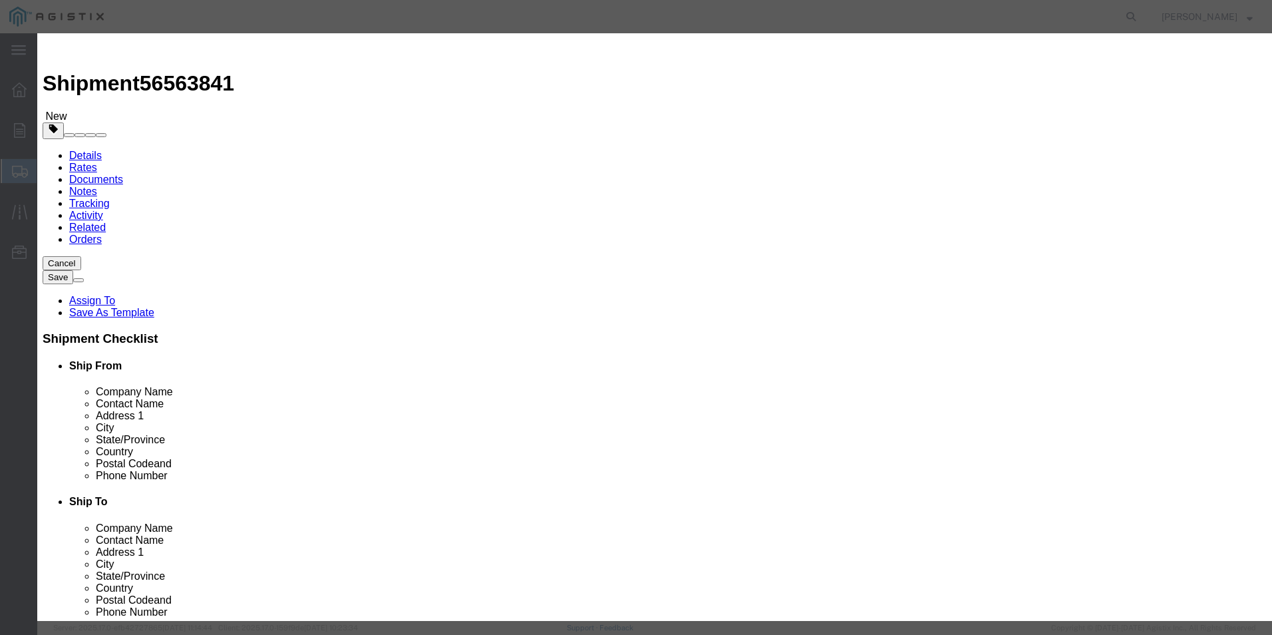
click input "text"
type input "RECLOSER"
click td "Name: ADV. CODE RECLOSER 27KV 2-PHASE VIPER ST"
select select
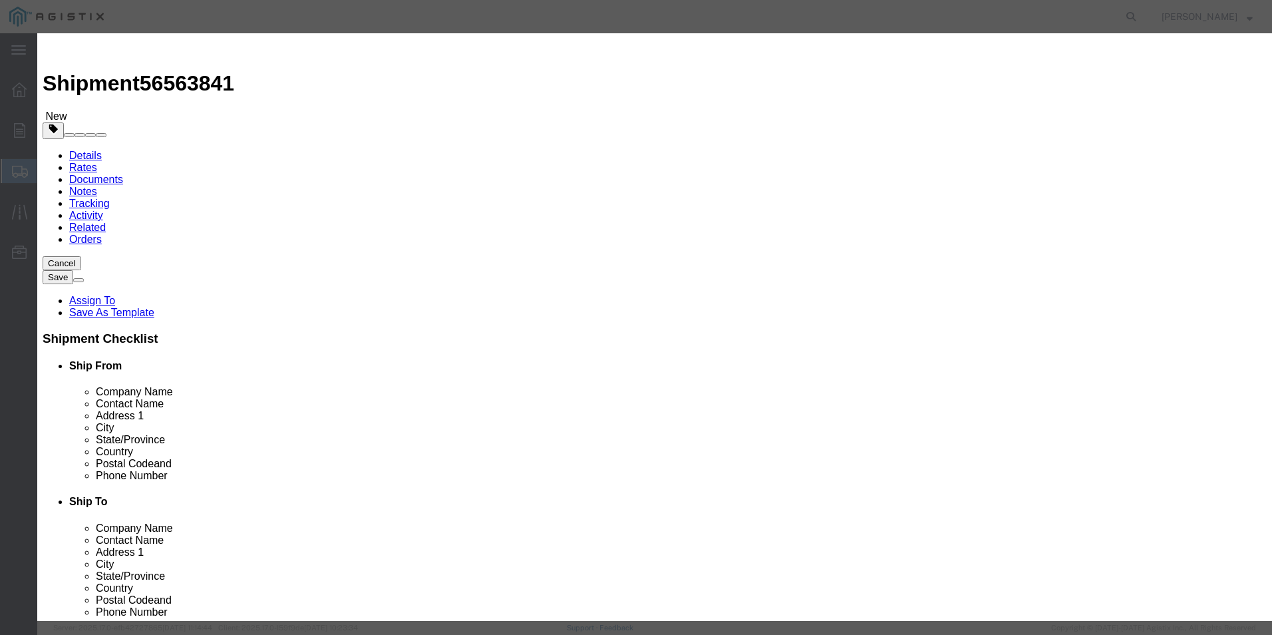
select select "USD"
type input "ADV. CODE RECLOSER 27KV 2-PHASE VIPER ST"
type input "M343969"
type input "ADV. CODE RECLOSER 27KV 2-PHASE VIPER ST"
click input "text"
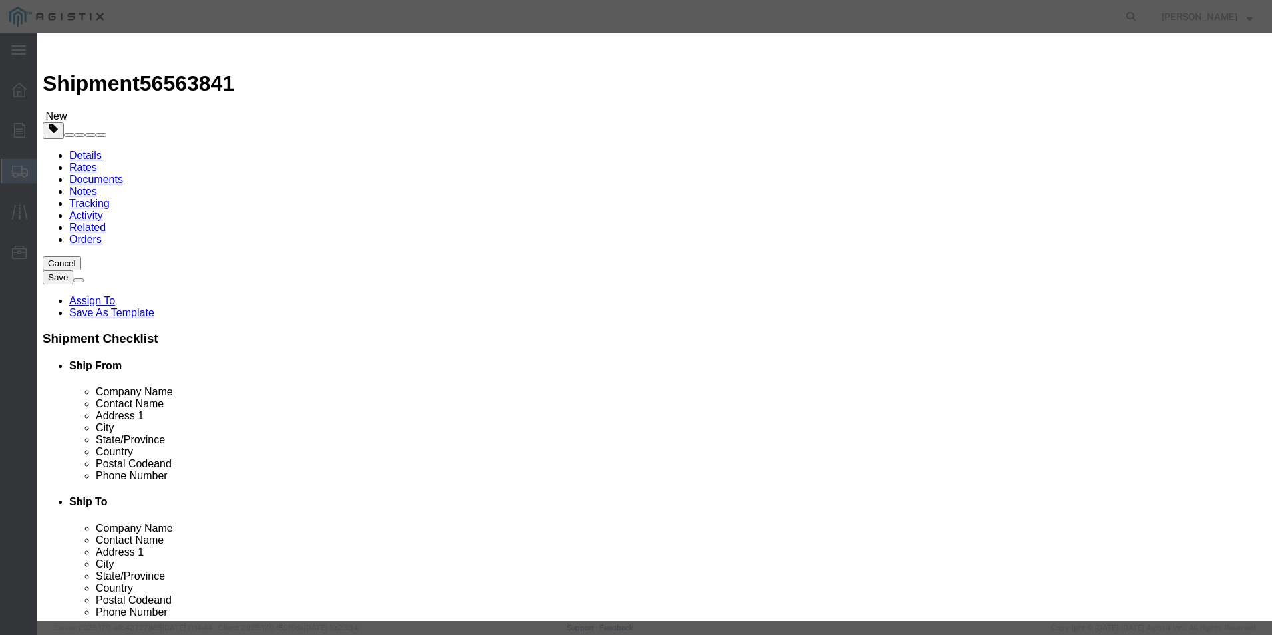
type input "18"
click select "Select Bag Barrels 100Board Feet Bottle Box Blister Pack Carats Can Capsule Car…"
select select "CRTN"
click select "Select Bag Barrels 100Board Feet Bottle Box Blister Pack Carats Can Capsule Car…"
click input "text"
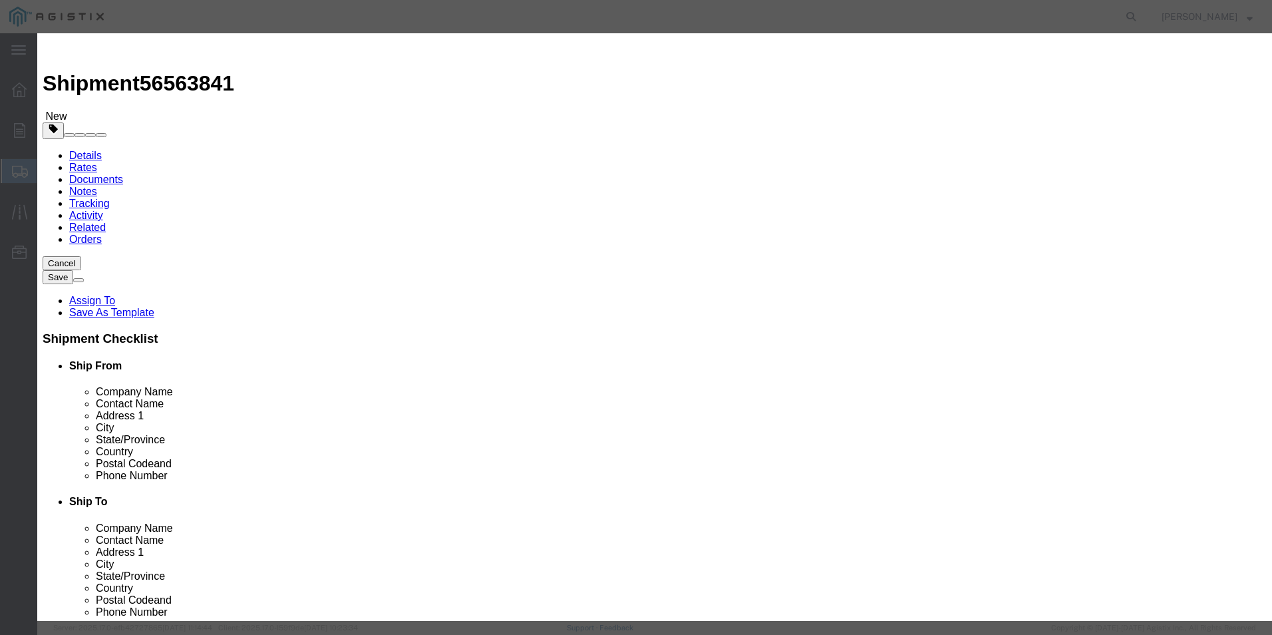
type input "161244.00"
click select "Select 50 55 60 65 70 85 92.5 100 125 175 250 300 400"
select select "92.5"
click select "Select 50 55 60 65 70 85 92.5 100 125 175 250 300 400"
click textarea
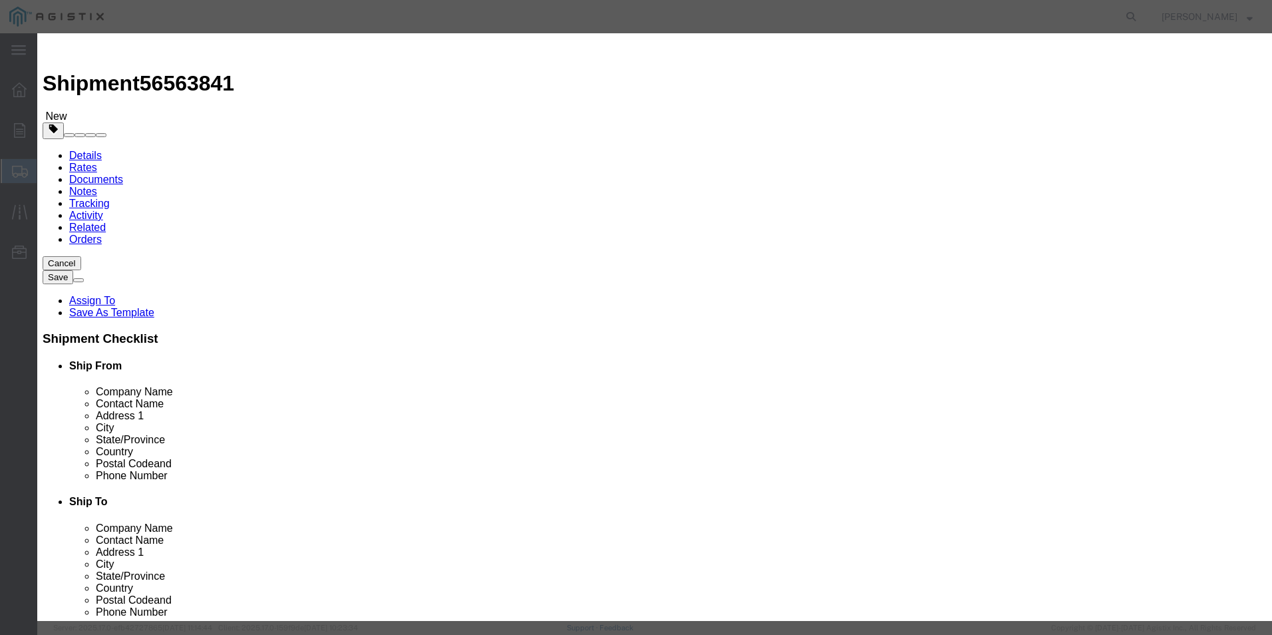
click textarea
type textarea "DO NOT BREAK DOWN OR STACK ON TOP OF PALLETS"
click textarea
type textarea "A-7679-PGE-LR1"
click select "Select [GEOGRAPHIC_DATA] [GEOGRAPHIC_DATA] [GEOGRAPHIC_DATA] [GEOGRAPHIC_DATA] …"
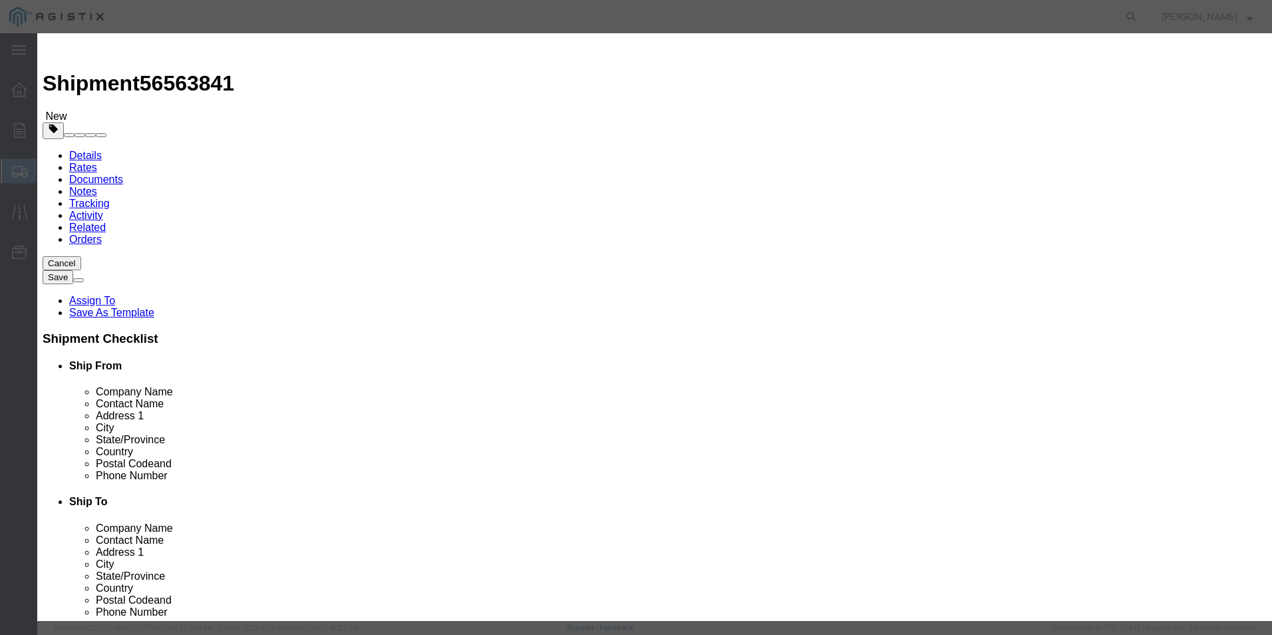
select select "US"
click select "Select [GEOGRAPHIC_DATA] [GEOGRAPHIC_DATA] [GEOGRAPHIC_DATA] [GEOGRAPHIC_DATA] …"
click button "Save & Close"
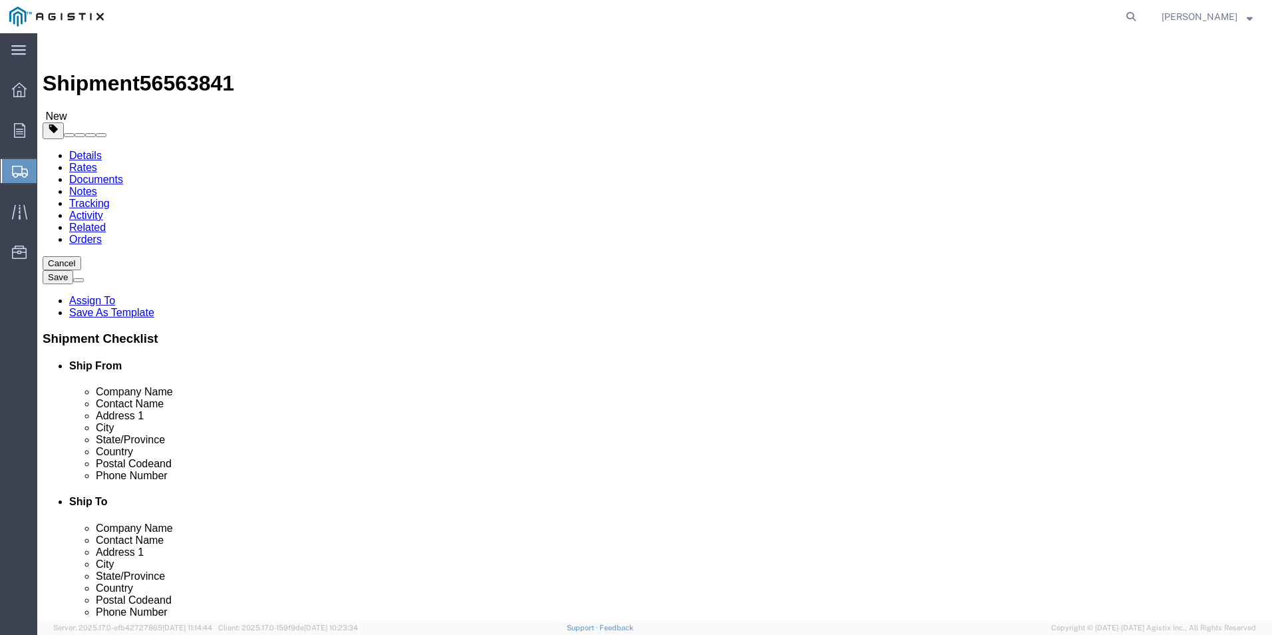
click button "Rate Shipment"
